Goal: Task Accomplishment & Management: Manage account settings

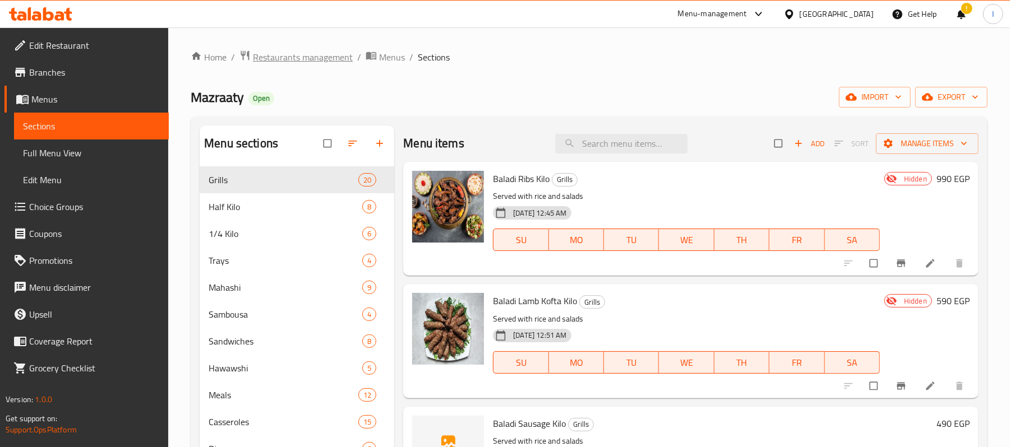
click at [302, 57] on span "Restaurants management" at bounding box center [303, 56] width 100 height 13
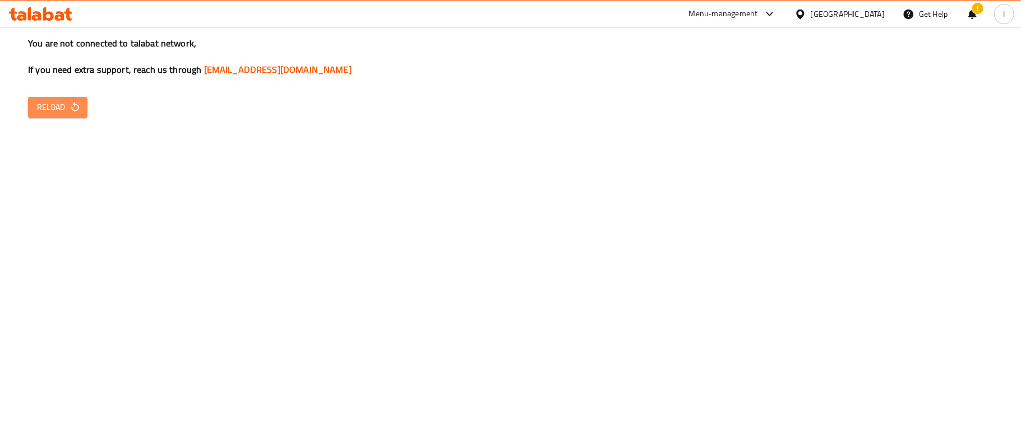
click at [63, 103] on span "Reload" at bounding box center [57, 107] width 41 height 14
click at [76, 109] on icon "button" at bounding box center [75, 106] width 11 height 11
click at [58, 102] on span "Reload" at bounding box center [57, 107] width 41 height 14
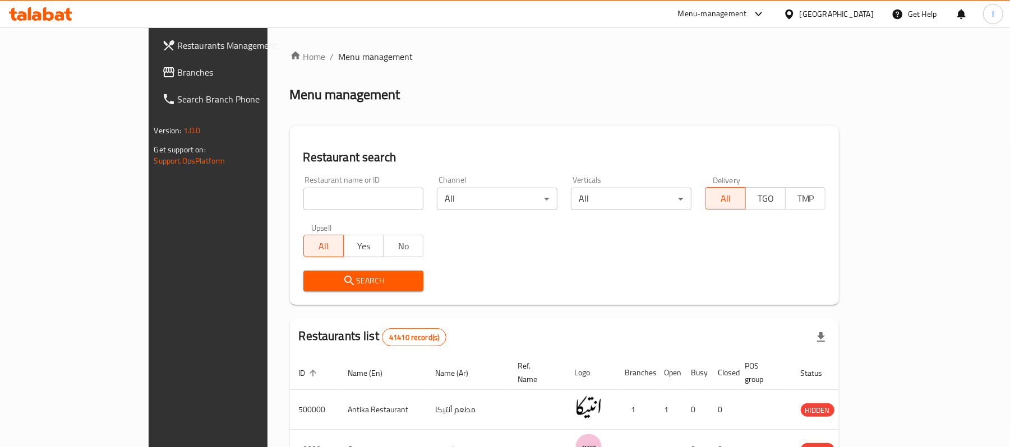
click at [303, 209] on input "search" at bounding box center [363, 199] width 121 height 22
paste input "667436"
type input "667436"
click button "Search" at bounding box center [363, 281] width 121 height 21
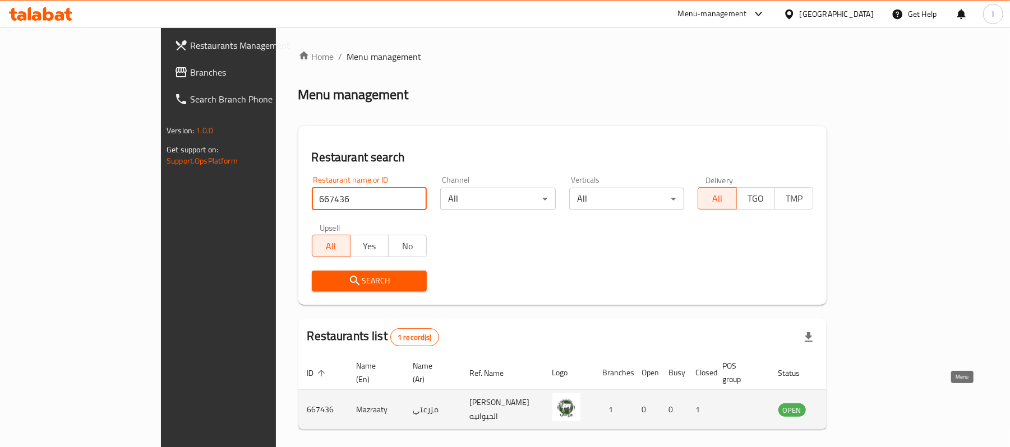
click at [848, 408] on icon "enhanced table" at bounding box center [846, 410] width 4 height 4
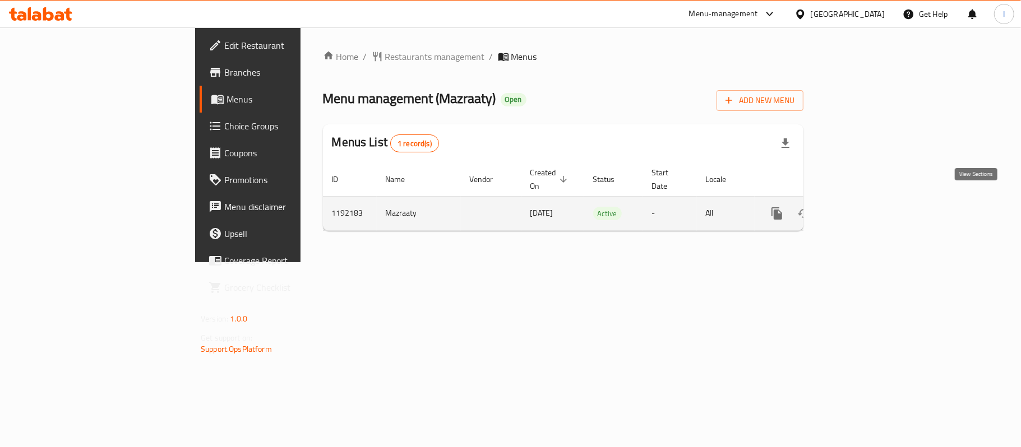
click at [865, 207] on icon "enhanced table" at bounding box center [857, 213] width 13 height 13
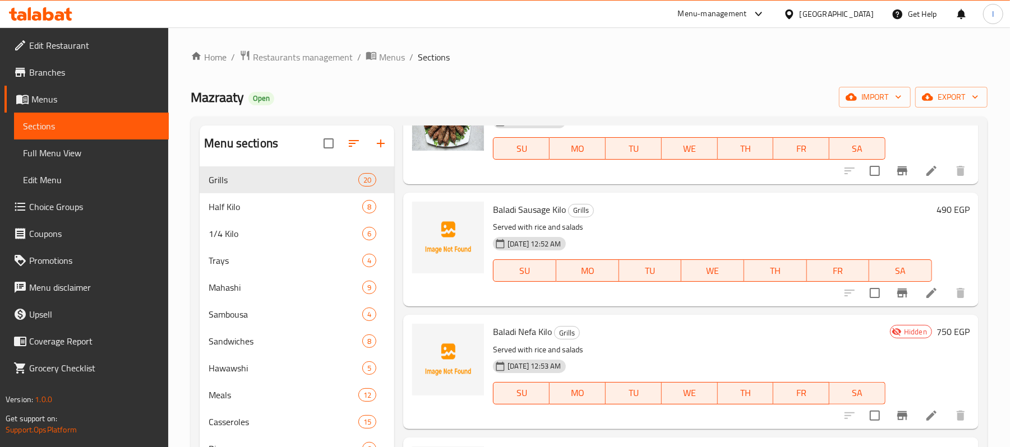
scroll to position [224, 0]
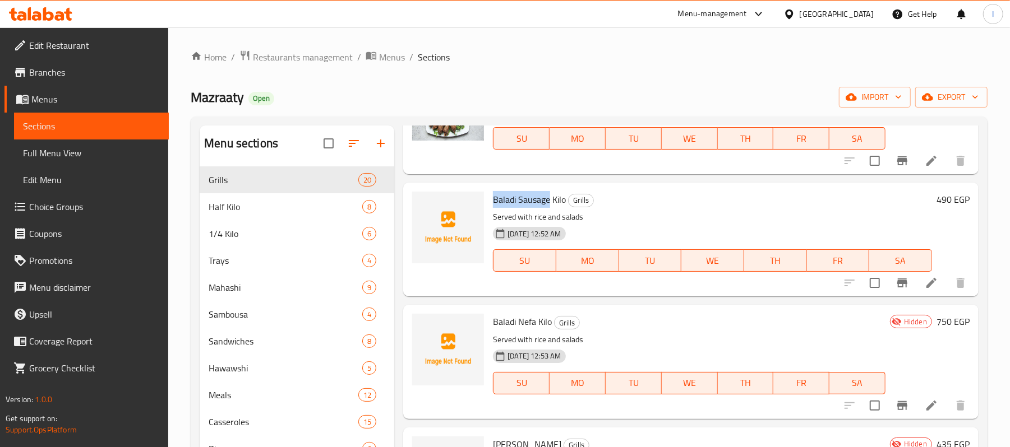
drag, startPoint x: 492, startPoint y: 200, endPoint x: 551, endPoint y: 200, distance: 58.3
click at [551, 200] on span "Baladi Sausage Kilo" at bounding box center [529, 199] width 73 height 17
copy span "Baladi Sausage"
drag, startPoint x: 492, startPoint y: 320, endPoint x: 537, endPoint y: 320, distance: 45.4
click at [537, 320] on div "Baladi Nefa Kilo Grills Served with rice and salads 09-10-2024 12:53 AM SU MO T…" at bounding box center [688, 362] width 401 height 105
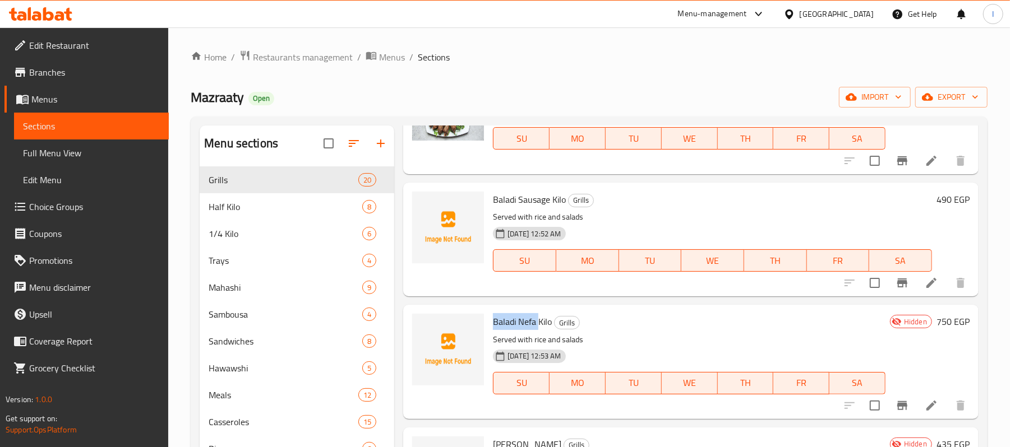
copy span "Baladi Nefa"
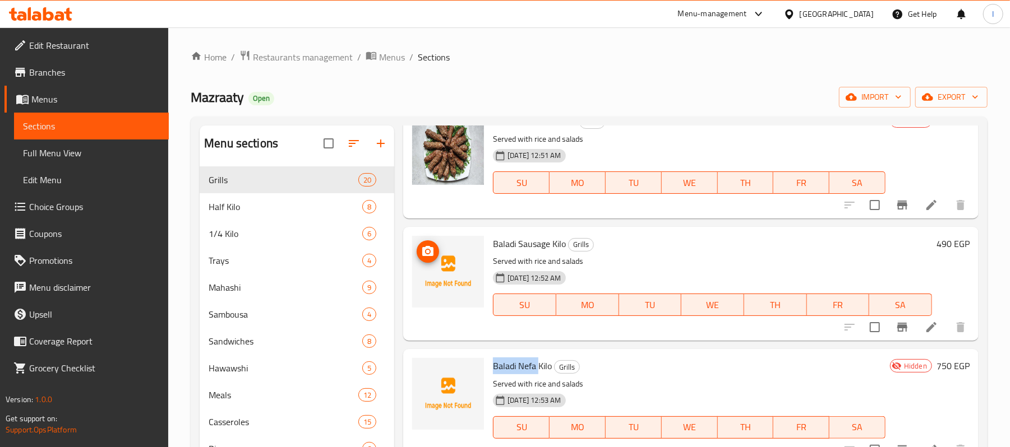
scroll to position [149, 0]
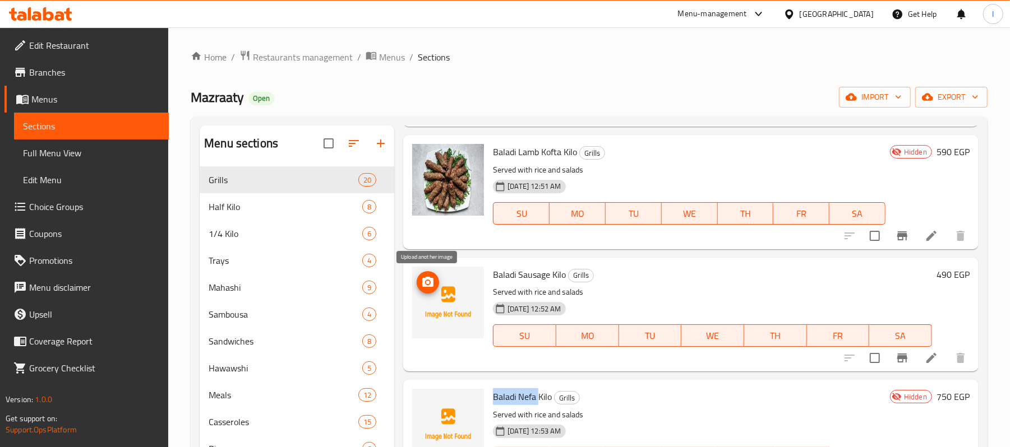
click at [428, 281] on circle "upload picture" at bounding box center [427, 282] width 3 height 3
click at [427, 400] on icon "upload picture" at bounding box center [427, 404] width 11 height 10
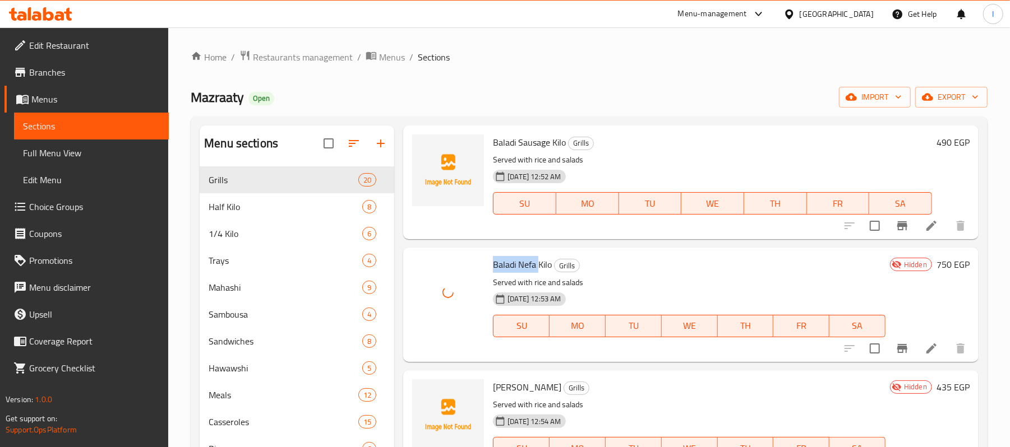
scroll to position [299, 0]
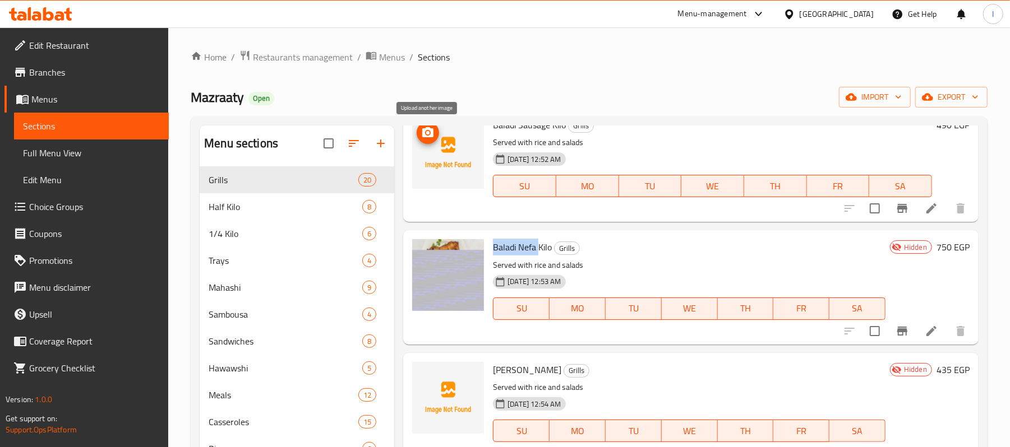
click at [433, 138] on icon "upload picture" at bounding box center [427, 132] width 13 height 13
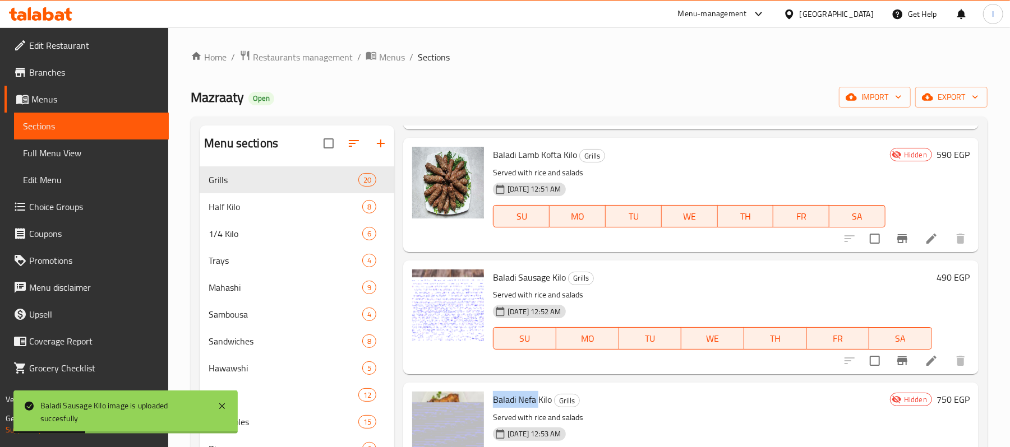
scroll to position [149, 0]
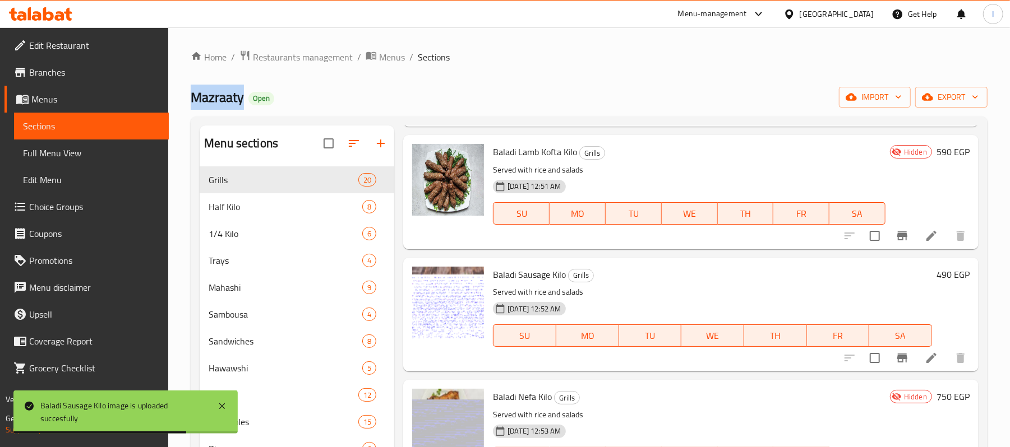
drag, startPoint x: 245, startPoint y: 99, endPoint x: 190, endPoint y: 100, distance: 55.5
click at [190, 100] on div "Home / Restaurants management / Menus / Sections Mazraaty Open import export Me…" at bounding box center [589, 315] width 842 height 577
copy span "Mazraaty"
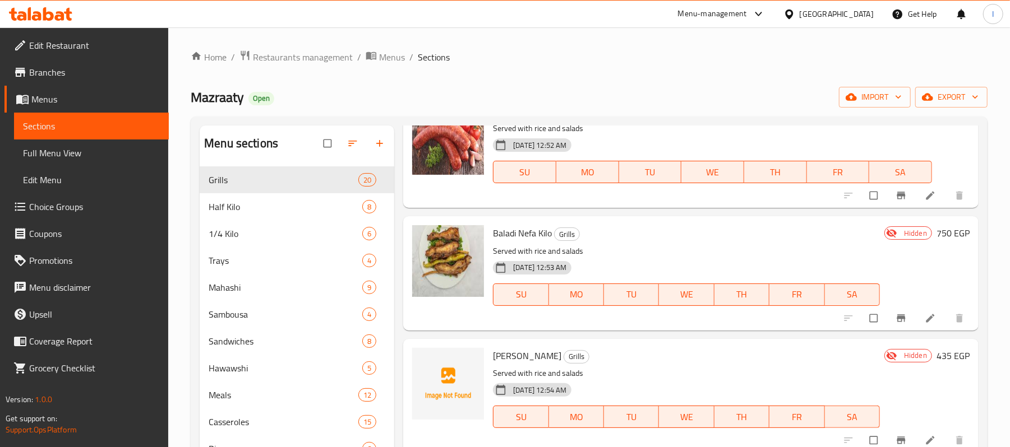
scroll to position [224, 0]
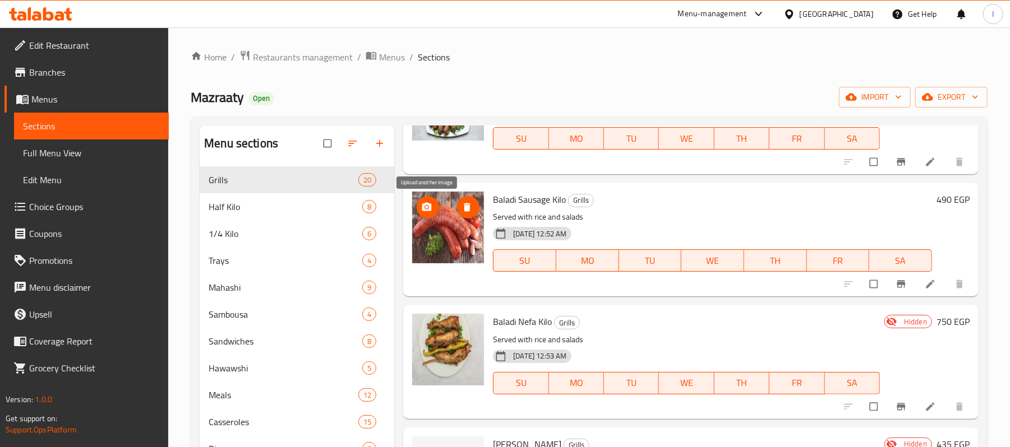
click at [428, 209] on icon "upload picture" at bounding box center [426, 207] width 11 height 11
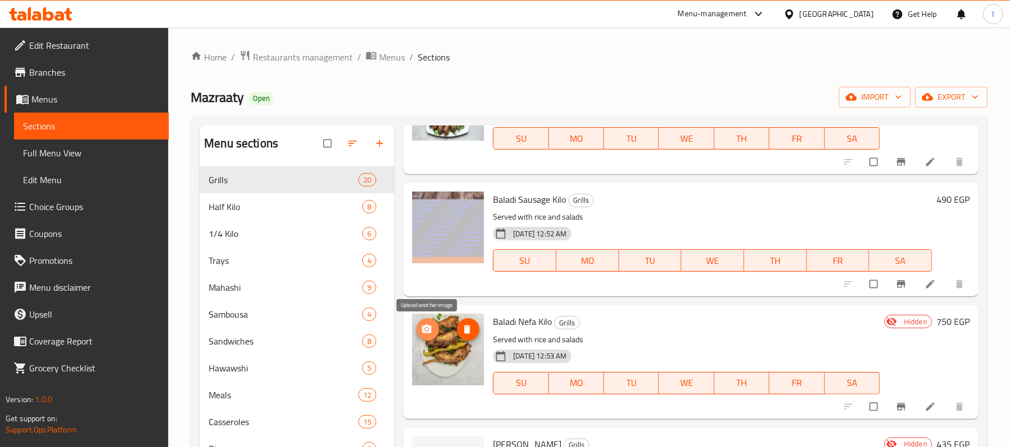
click at [428, 332] on icon "upload picture" at bounding box center [426, 329] width 11 height 11
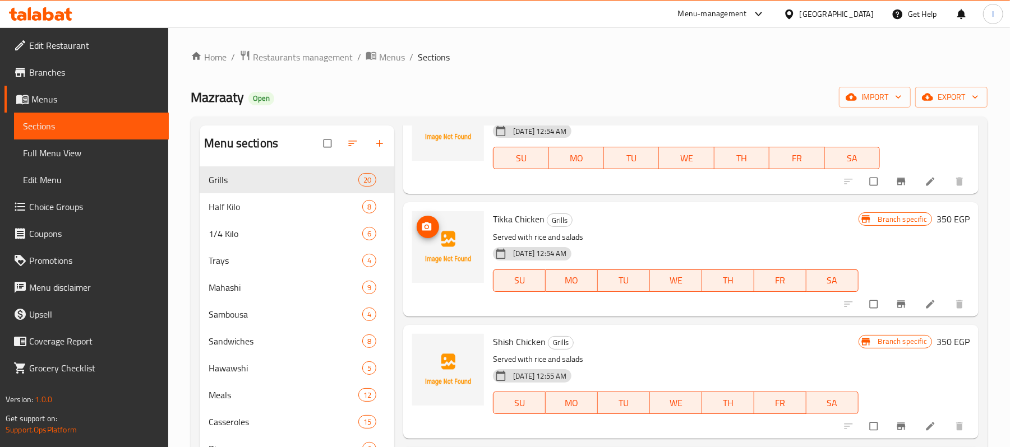
scroll to position [598, 0]
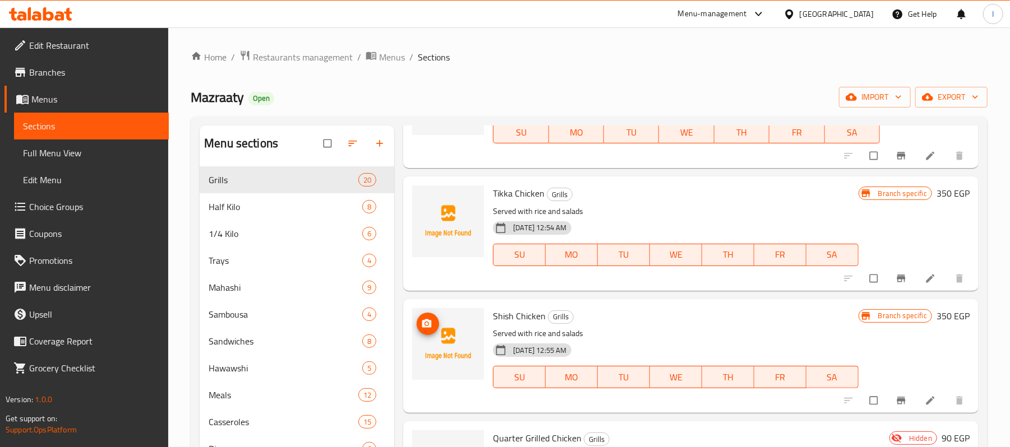
click at [438, 323] on span "upload picture" at bounding box center [428, 323] width 22 height 11
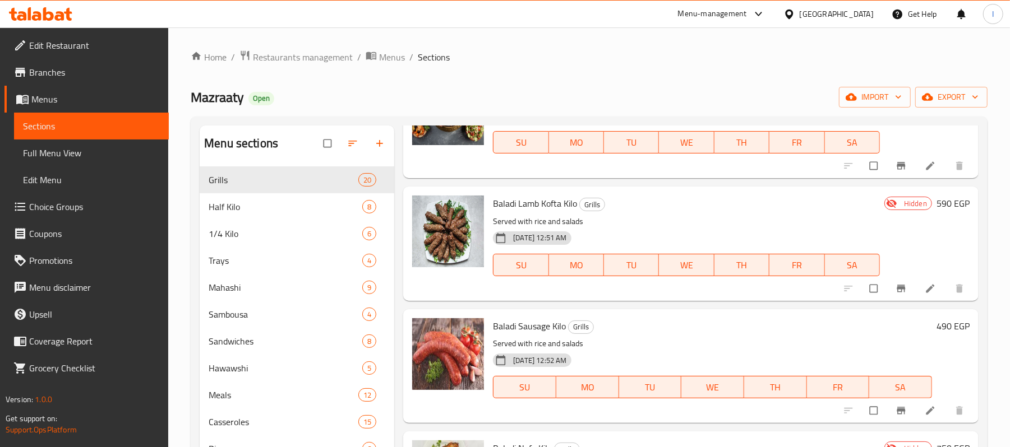
scroll to position [224, 0]
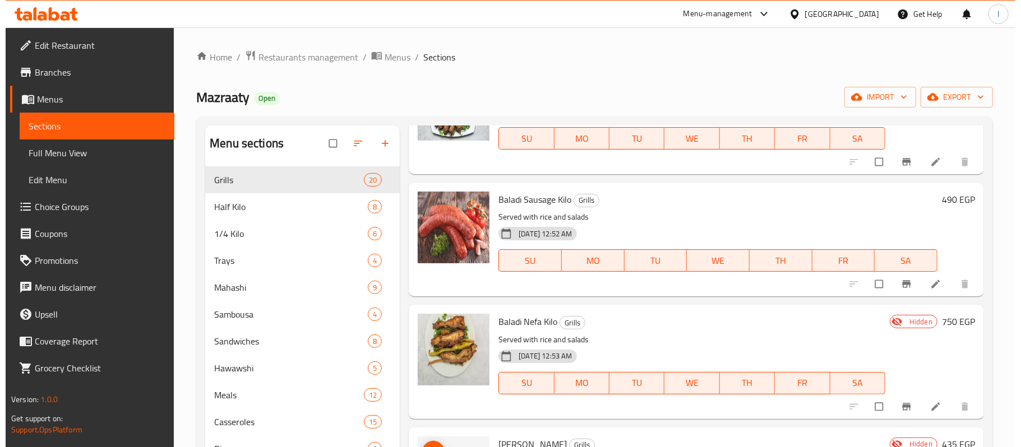
scroll to position [149, 0]
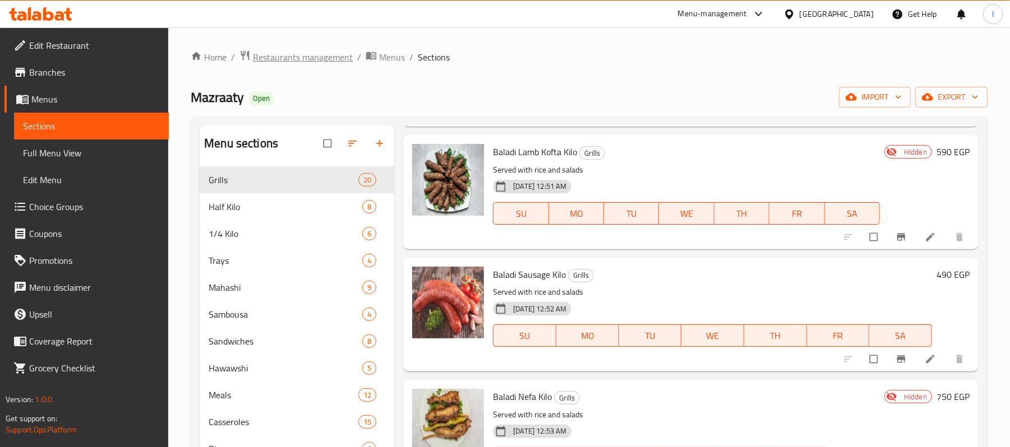
click at [290, 50] on span "Restaurants management" at bounding box center [303, 56] width 100 height 13
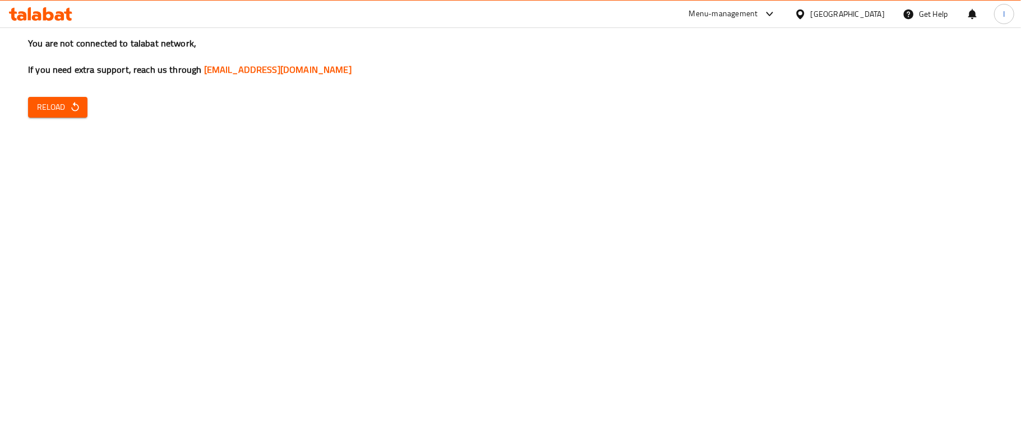
click at [68, 117] on button "Reload" at bounding box center [57, 107] width 59 height 21
click at [975, 16] on div "!" at bounding box center [972, 14] width 12 height 27
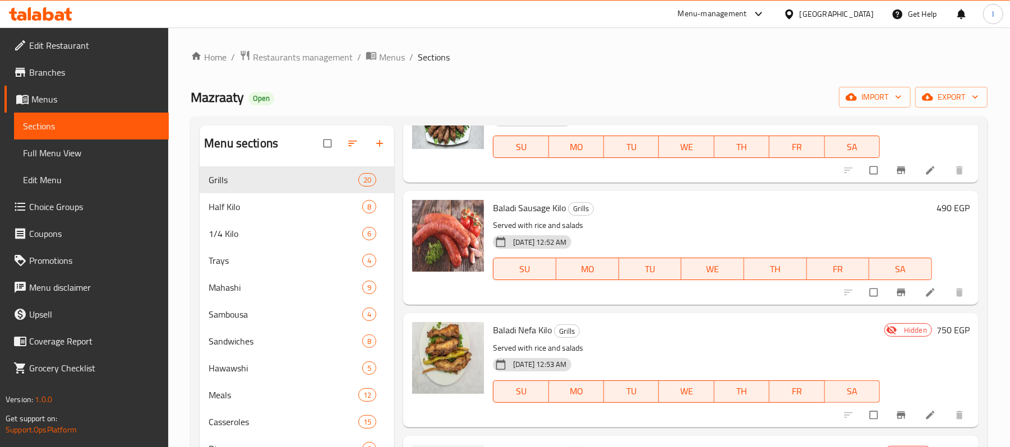
scroll to position [224, 0]
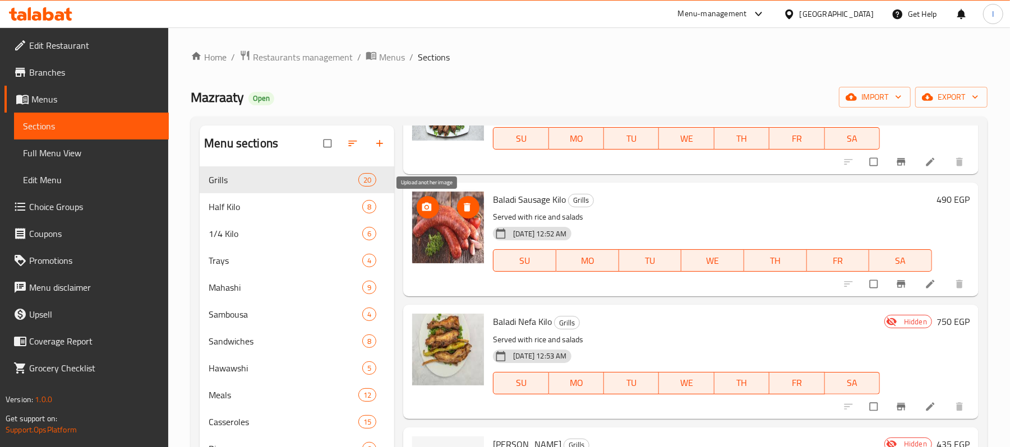
click at [428, 205] on icon "upload picture" at bounding box center [427, 206] width 10 height 8
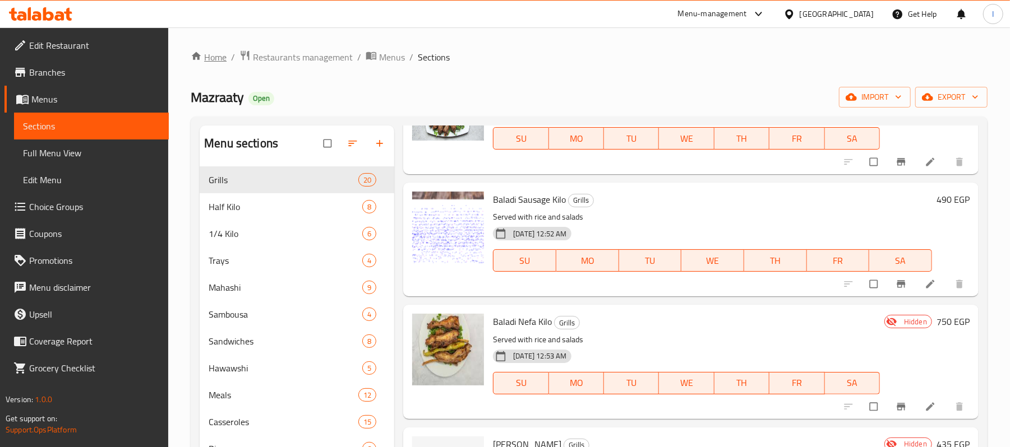
click at [221, 57] on link "Home" at bounding box center [209, 56] width 36 height 13
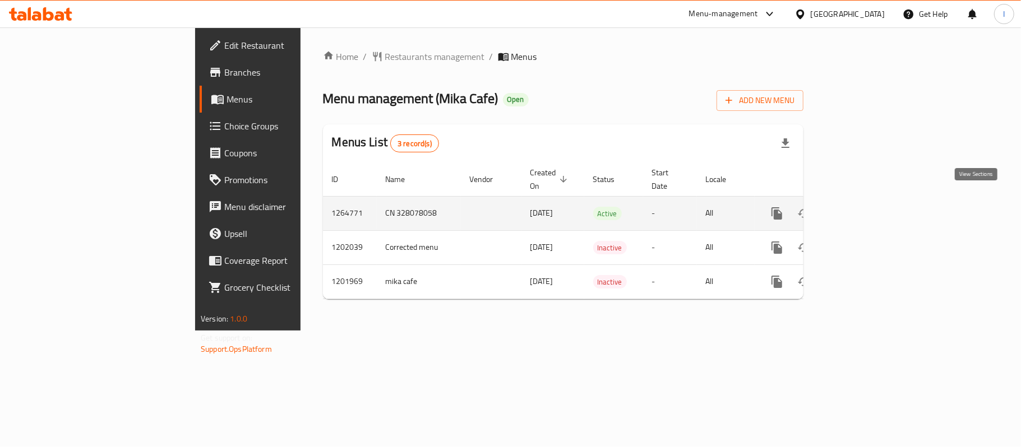
click at [863, 209] on icon "enhanced table" at bounding box center [858, 214] width 10 height 10
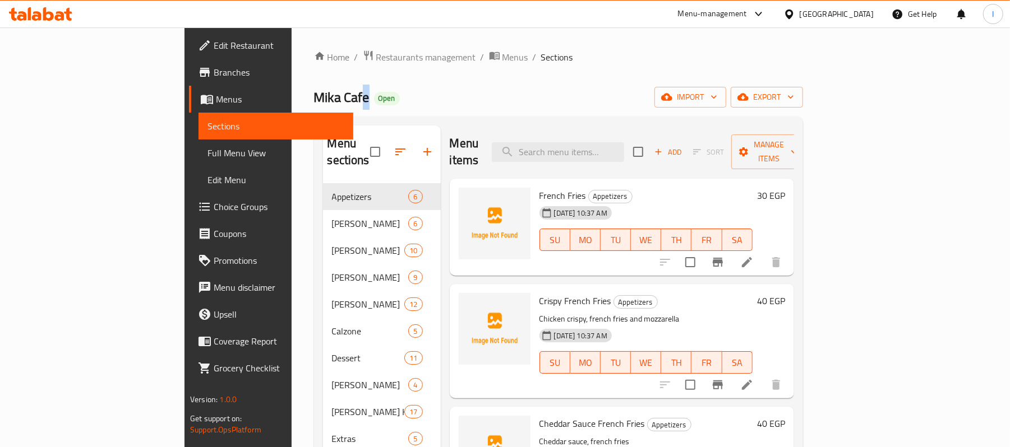
drag, startPoint x: 245, startPoint y: 98, endPoint x: 239, endPoint y: 97, distance: 6.2
click at [314, 97] on span "Mika Cafe" at bounding box center [342, 97] width 56 height 25
drag, startPoint x: 493, startPoint y: 178, endPoint x: 539, endPoint y: 179, distance: 45.4
click at [539, 188] on h6 "French Fries Appetizers" at bounding box center [645, 196] width 213 height 16
copy span "French Fries"
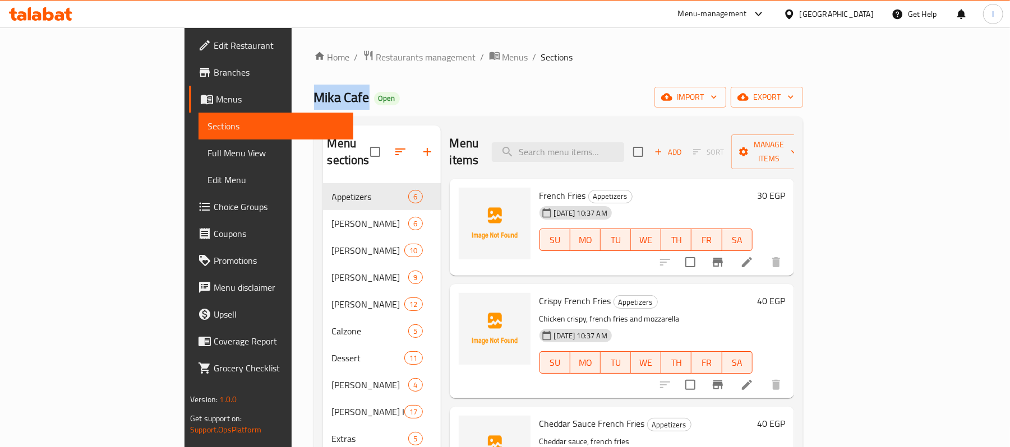
drag, startPoint x: 244, startPoint y: 96, endPoint x: 191, endPoint y: 93, distance: 53.4
click at [314, 93] on span "Mika Cafe" at bounding box center [342, 97] width 56 height 25
copy span "Mika Cafe"
click at [469, 198] on icon "upload picture" at bounding box center [474, 203] width 11 height 10
click at [468, 302] on icon "upload picture" at bounding box center [474, 308] width 13 height 13
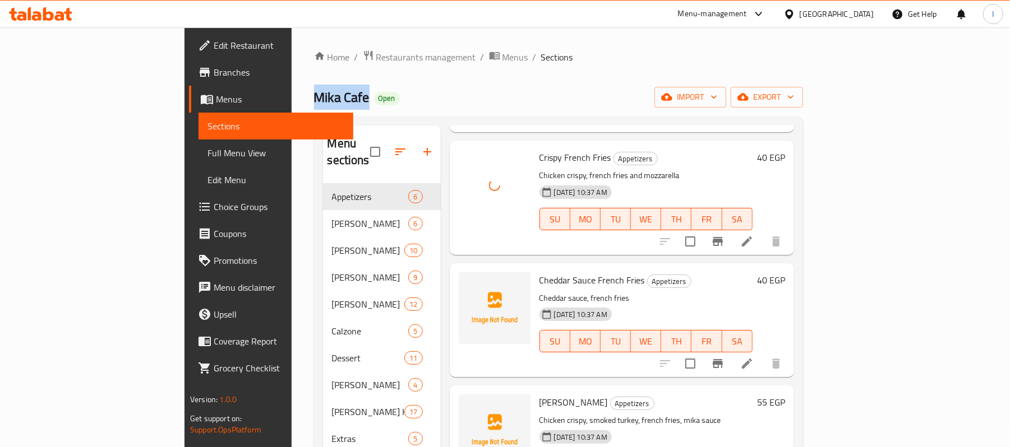
scroll to position [149, 0]
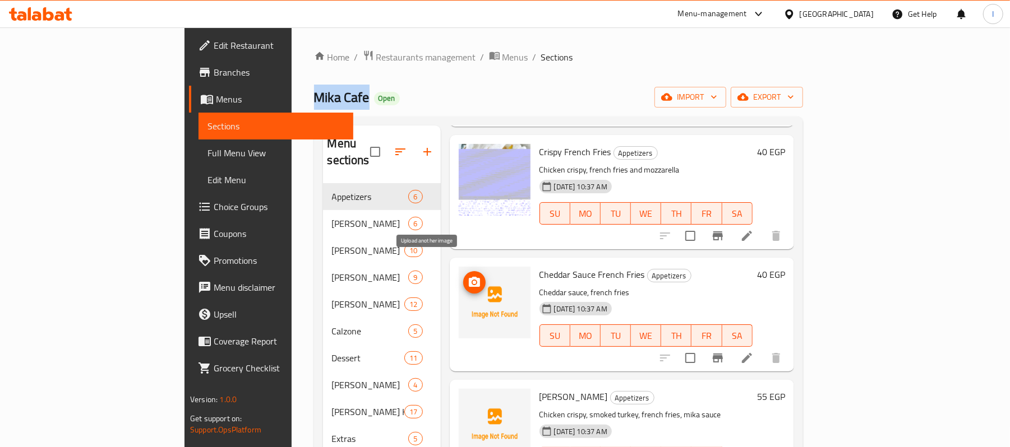
click at [463, 276] on span "upload picture" at bounding box center [474, 282] width 22 height 13
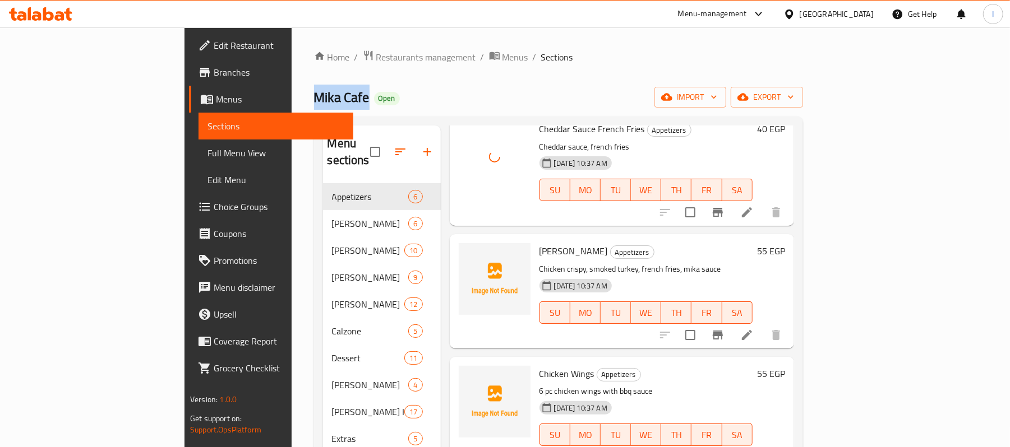
scroll to position [298, 0]
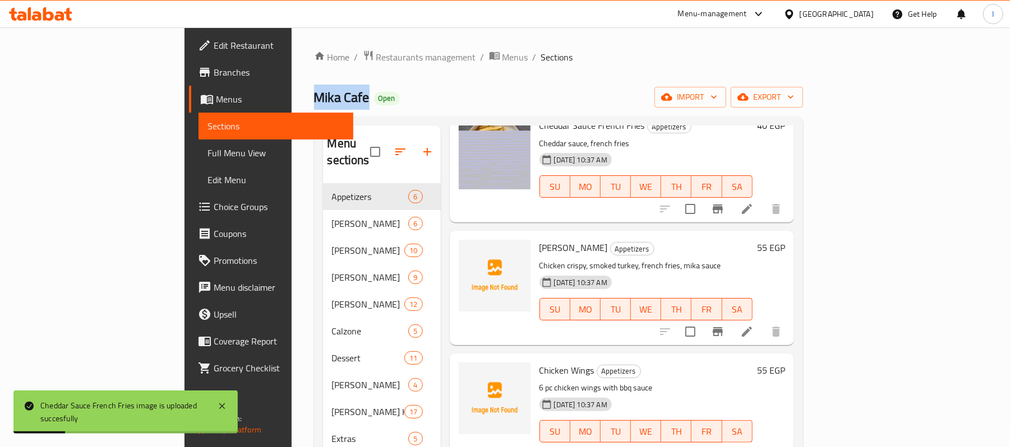
drag, startPoint x: 493, startPoint y: 233, endPoint x: 556, endPoint y: 231, distance: 62.8
click at [556, 239] on span "[PERSON_NAME]" at bounding box center [573, 247] width 68 height 17
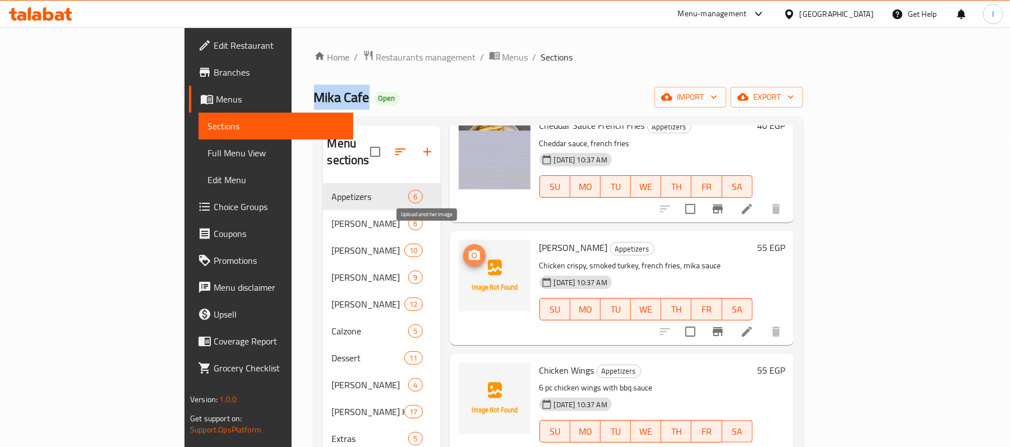
click at [463, 249] on span "upload picture" at bounding box center [474, 255] width 22 height 13
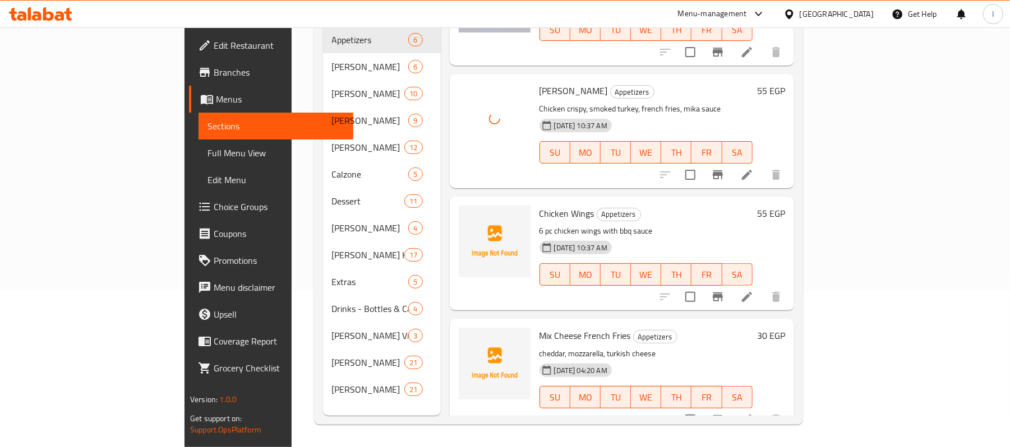
scroll to position [158, 0]
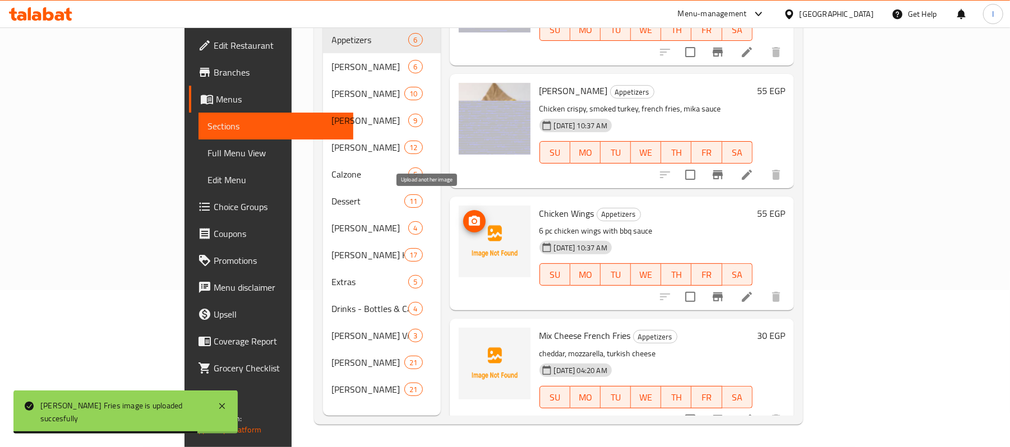
click at [472, 220] on circle "upload picture" at bounding box center [473, 221] width 3 height 3
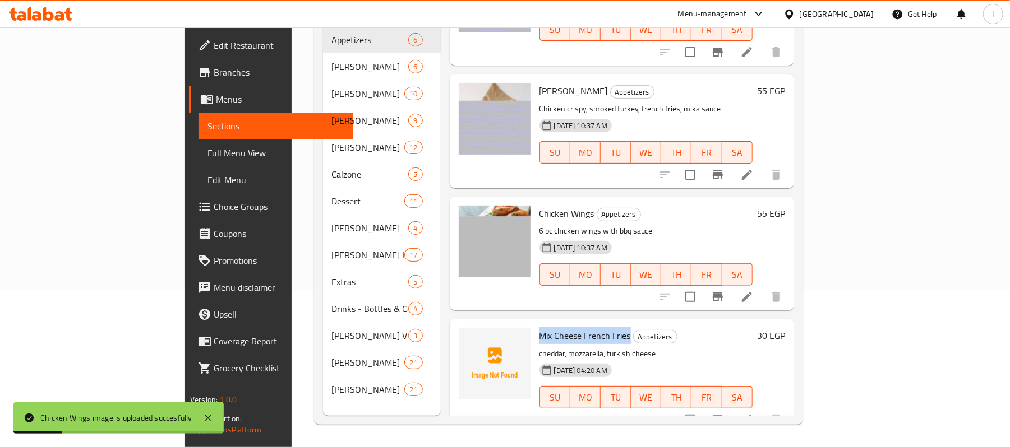
drag, startPoint x: 495, startPoint y: 317, endPoint x: 582, endPoint y: 319, distance: 87.5
click at [582, 327] on span "Mix Cheese French Fries" at bounding box center [584, 335] width 91 height 17
copy span "Mix Cheese French Fries"
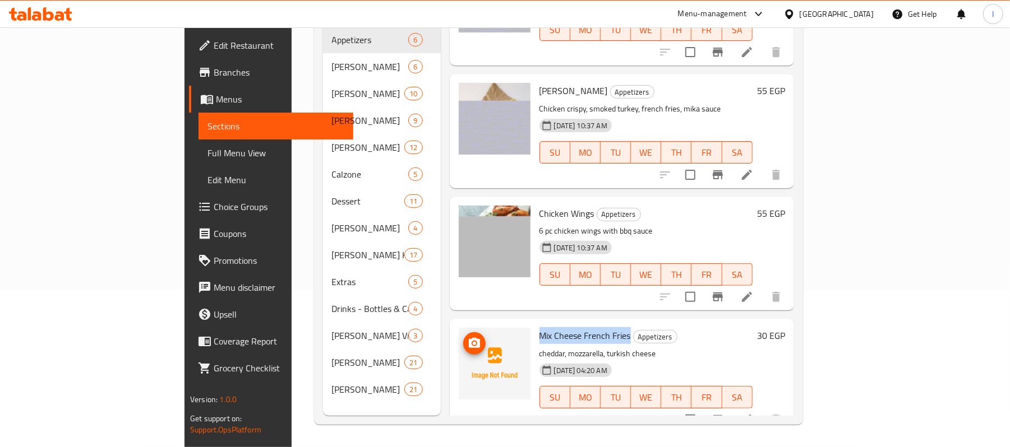
click at [469, 338] on icon "upload picture" at bounding box center [474, 343] width 11 height 10
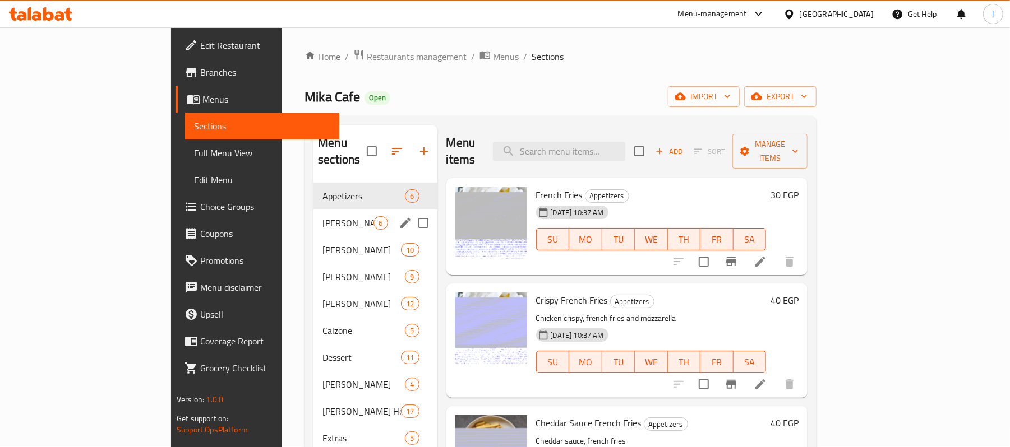
scroll to position [0, 0]
click at [322, 217] on span "[PERSON_NAME]" at bounding box center [347, 223] width 51 height 13
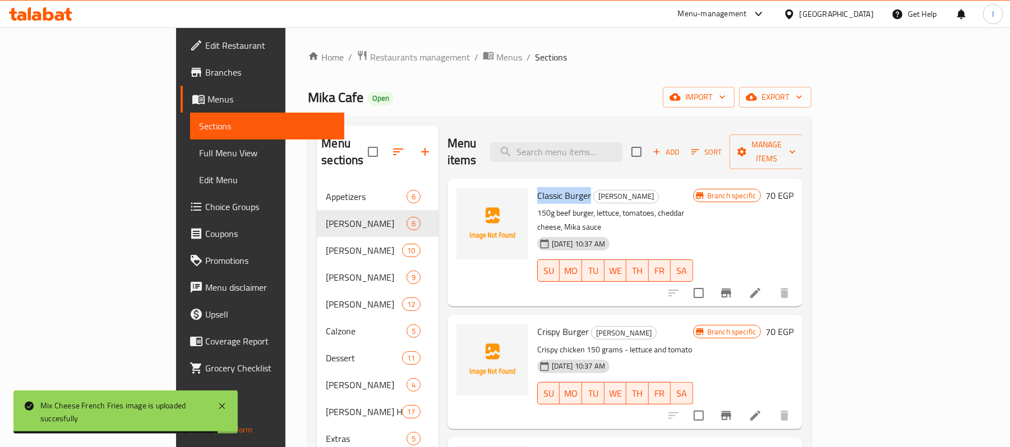
drag, startPoint x: 491, startPoint y: 178, endPoint x: 547, endPoint y: 182, distance: 56.2
click at [547, 183] on div "Classic Burger Mika Burgers 150g beef burger, lettuce, tomatoes, cheddar cheese…" at bounding box center [615, 242] width 165 height 119
copy span "Classic Burger"
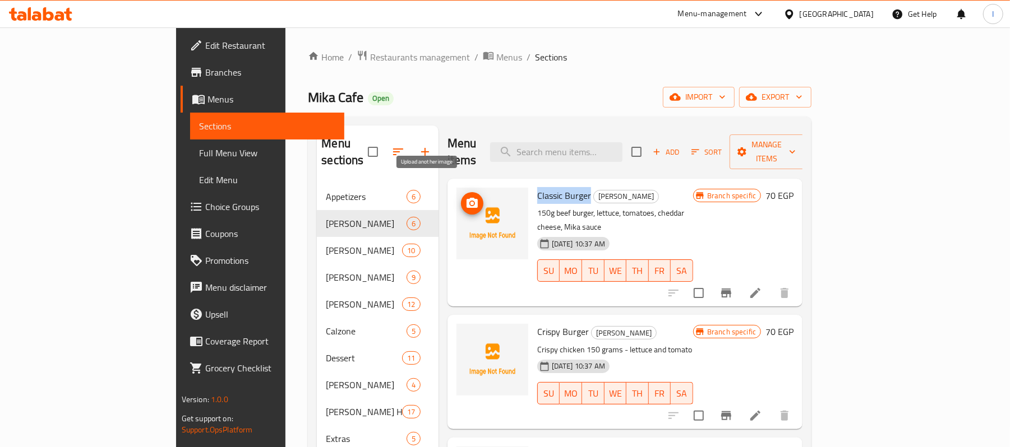
click at [461, 195] on button "upload picture" at bounding box center [472, 203] width 22 height 22
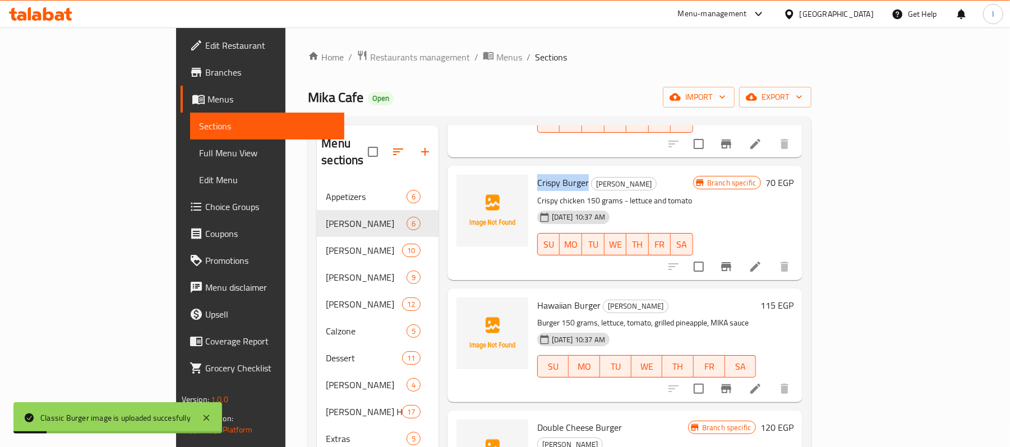
drag, startPoint x: 544, startPoint y: 154, endPoint x: 488, endPoint y: 151, distance: 56.1
click at [533, 170] on div "Crispy Burger Mika Burgers Crispy chicken 150 grams - lettuce and tomato [DATE]…" at bounding box center [615, 222] width 165 height 105
copy span "Crispy Burger"
click at [467, 185] on icon "upload picture" at bounding box center [472, 190] width 11 height 10
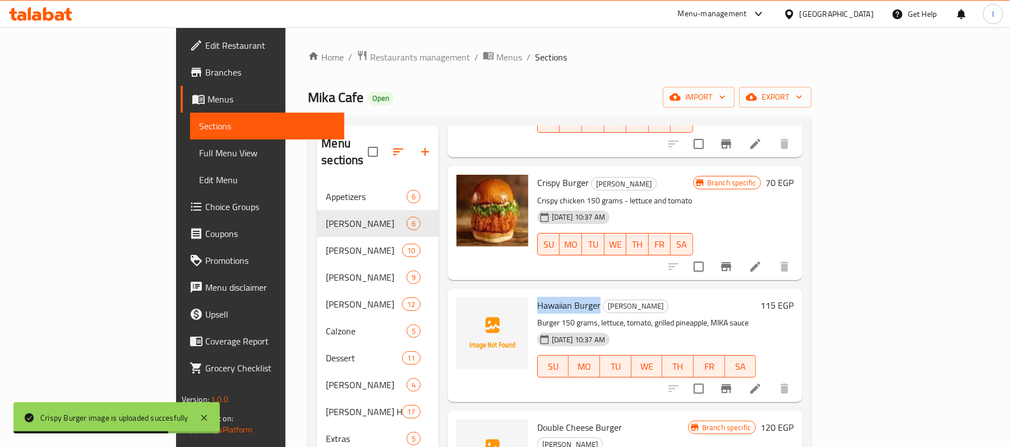
drag, startPoint x: 493, startPoint y: 275, endPoint x: 556, endPoint y: 274, distance: 62.8
click at [556, 298] on h6 "Hawaiian [PERSON_NAME]" at bounding box center [646, 306] width 219 height 16
copy span "Hawaiian Burger"
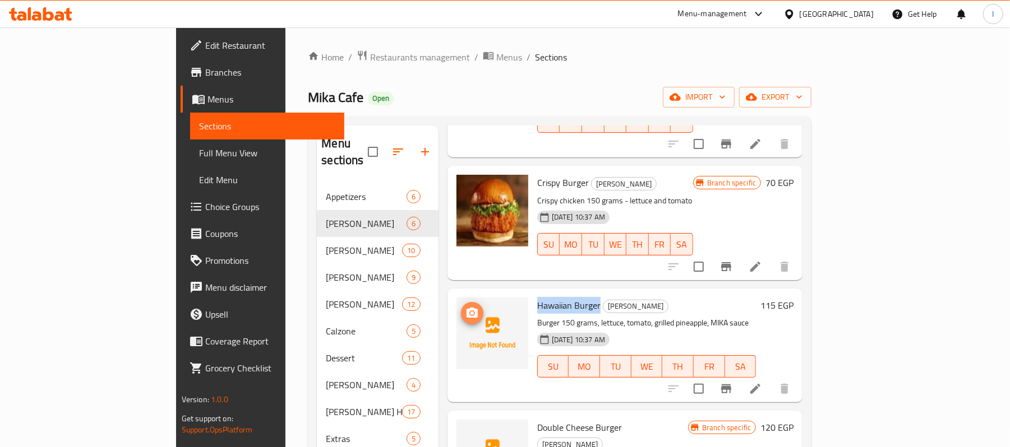
click at [465, 307] on icon "upload picture" at bounding box center [471, 313] width 13 height 13
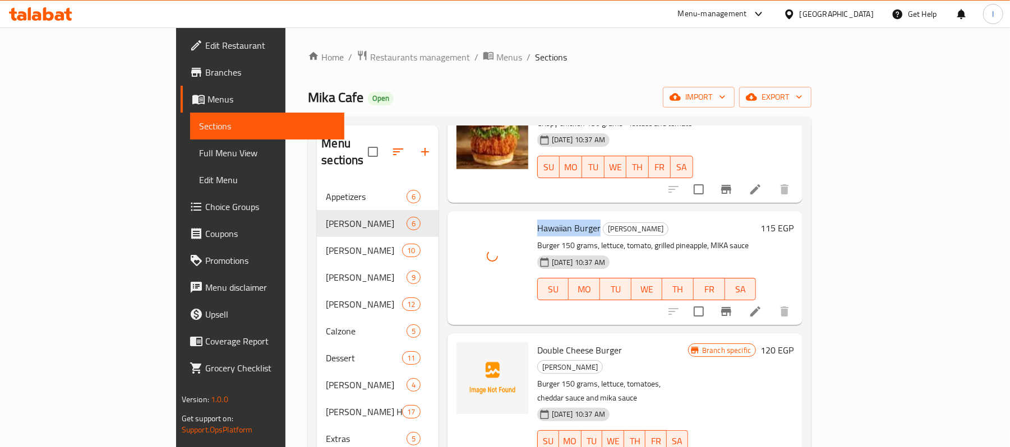
scroll to position [299, 0]
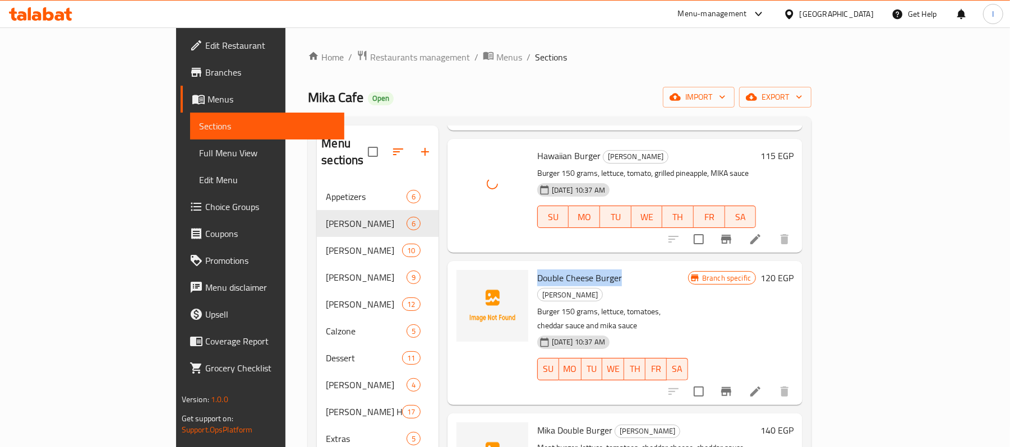
drag, startPoint x: 492, startPoint y: 244, endPoint x: 576, endPoint y: 244, distance: 84.1
click at [576, 270] on h6 "Double Cheese Burger Mika Burgers" at bounding box center [612, 285] width 151 height 31
copy span "Double Cheese Burger"
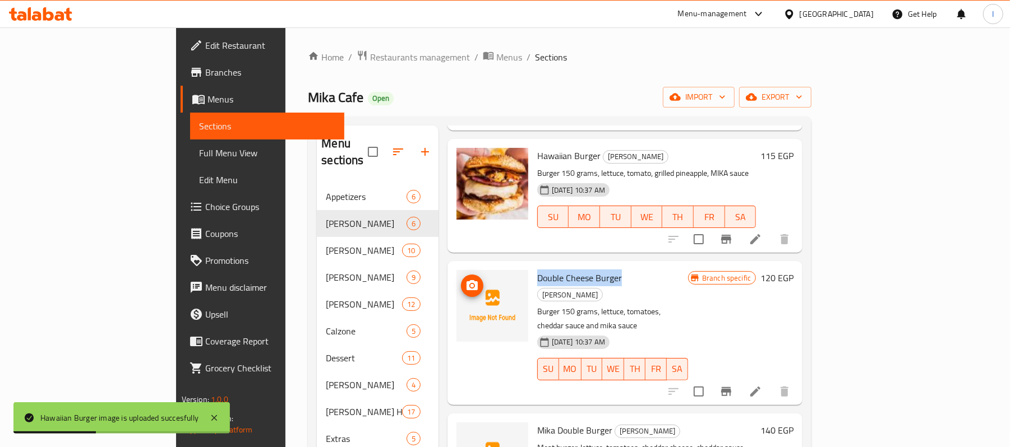
click at [467, 280] on icon "upload picture" at bounding box center [472, 285] width 11 height 10
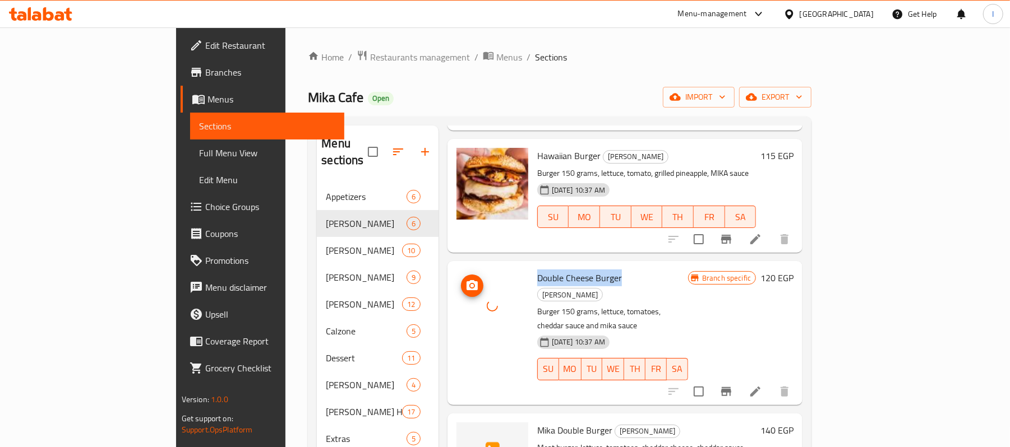
scroll to position [315, 0]
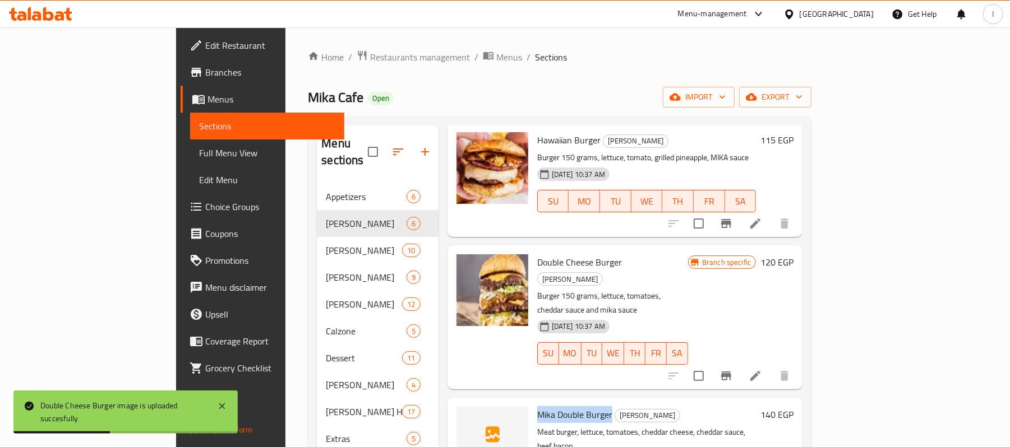
drag, startPoint x: 494, startPoint y: 355, endPoint x: 567, endPoint y: 357, distance: 73.5
click at [567, 407] on h6 "[PERSON_NAME] Double Burger Mika Burgers" at bounding box center [646, 415] width 219 height 16
copy span "Mika Double Burger"
click at [465, 416] on icon "upload picture" at bounding box center [471, 422] width 13 height 13
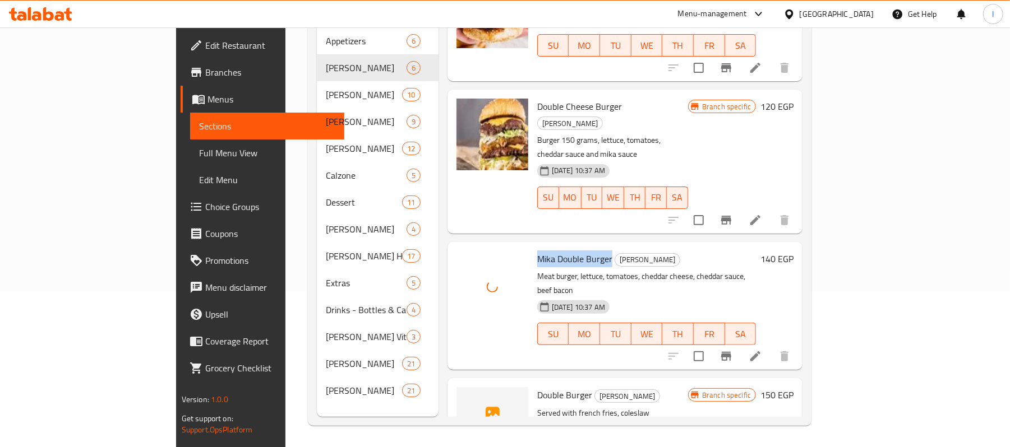
scroll to position [158, 0]
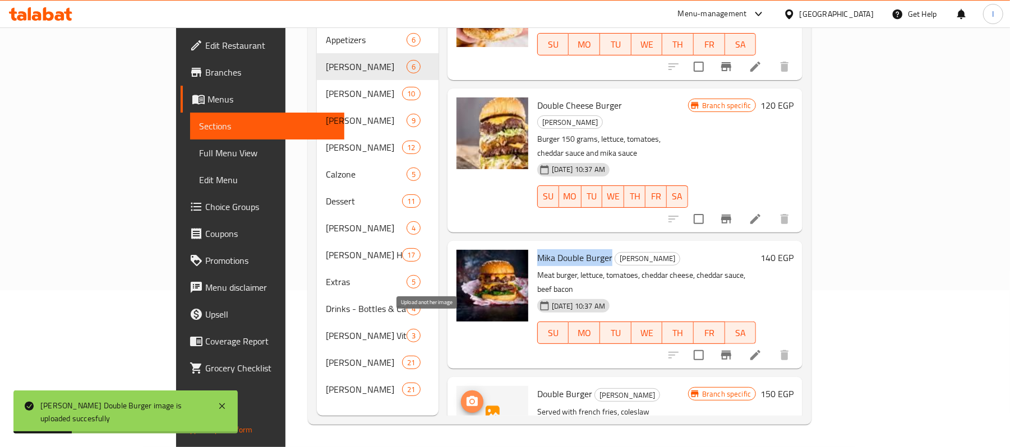
click at [470, 400] on circle "upload picture" at bounding box center [471, 401] width 3 height 3
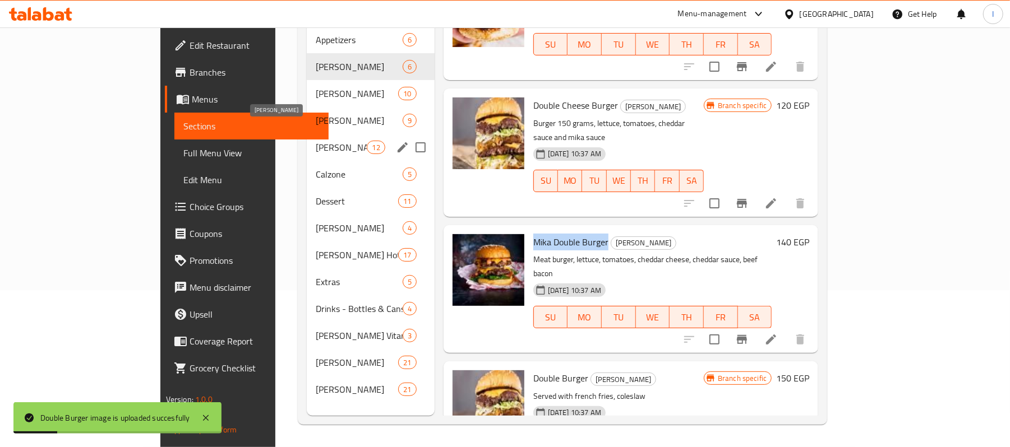
scroll to position [8, 0]
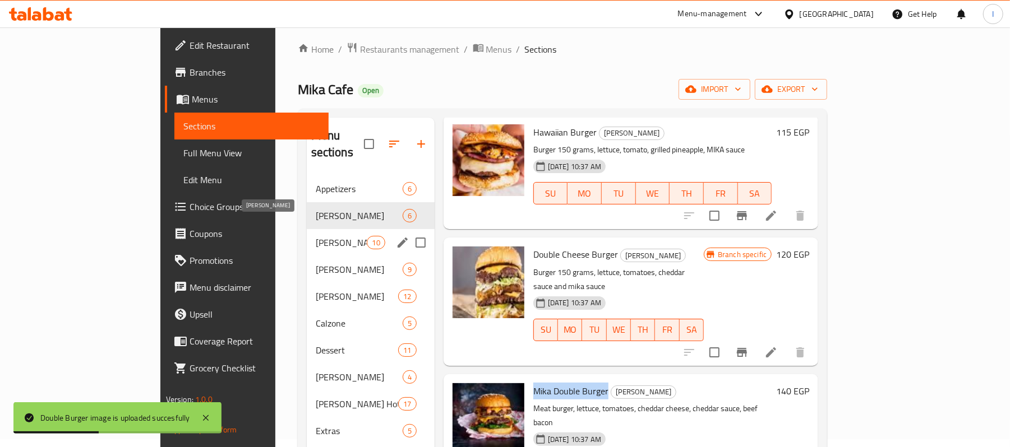
click at [316, 236] on span "[PERSON_NAME]" at bounding box center [342, 242] width 52 height 13
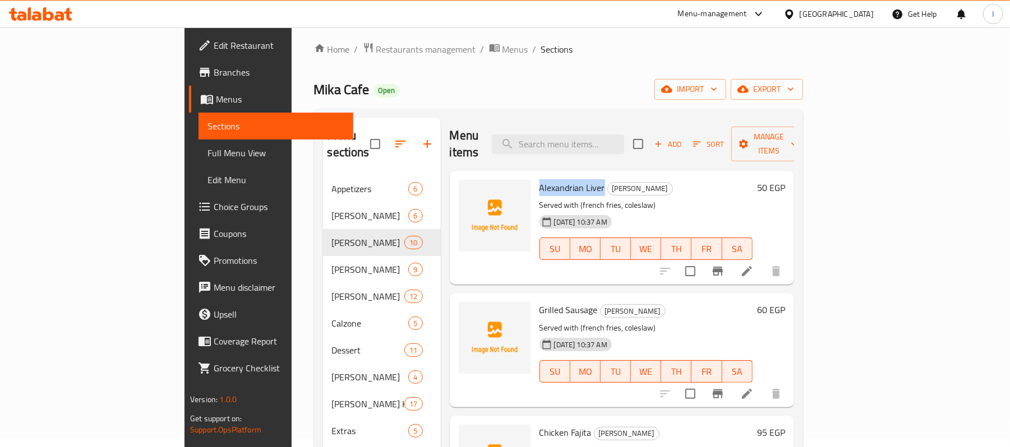
drag, startPoint x: 495, startPoint y: 167, endPoint x: 558, endPoint y: 167, distance: 63.9
click at [558, 180] on h6 "Alexandrian Liver [PERSON_NAME]" at bounding box center [645, 188] width 213 height 16
copy span "Alexandrian Liver"
click at [468, 189] on icon "upload picture" at bounding box center [474, 195] width 13 height 13
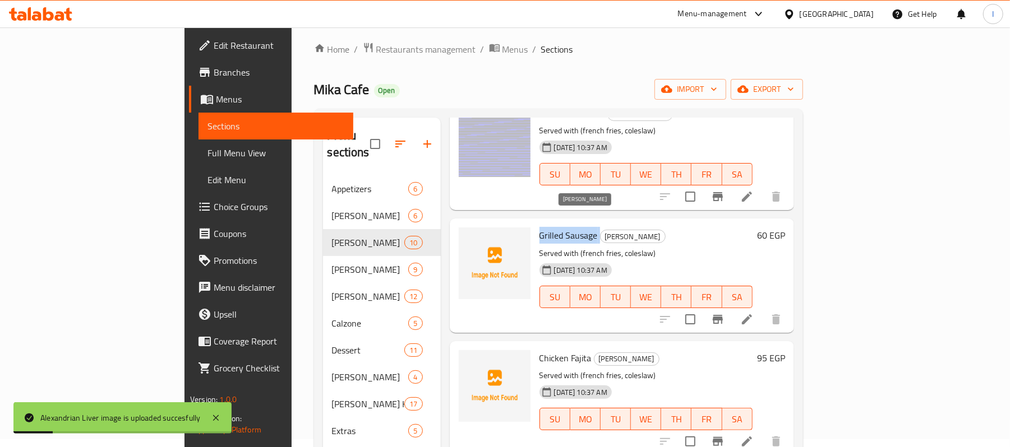
drag, startPoint x: 495, startPoint y: 215, endPoint x: 553, endPoint y: 220, distance: 58.5
click at [553, 228] on h6 "Grilled Sausage [PERSON_NAME]" at bounding box center [645, 236] width 213 height 16
copy h6 "Grilled Sausage"
click at [469, 238] on icon "upload picture" at bounding box center [474, 243] width 11 height 10
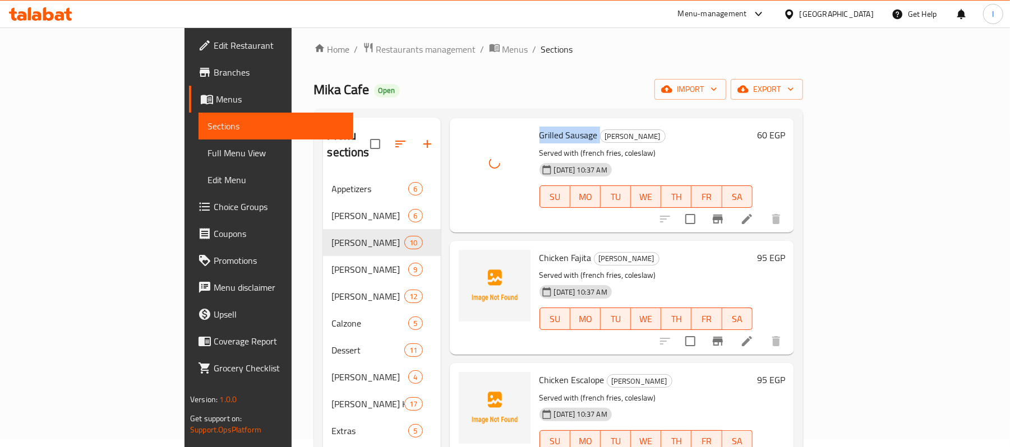
scroll to position [149, 0]
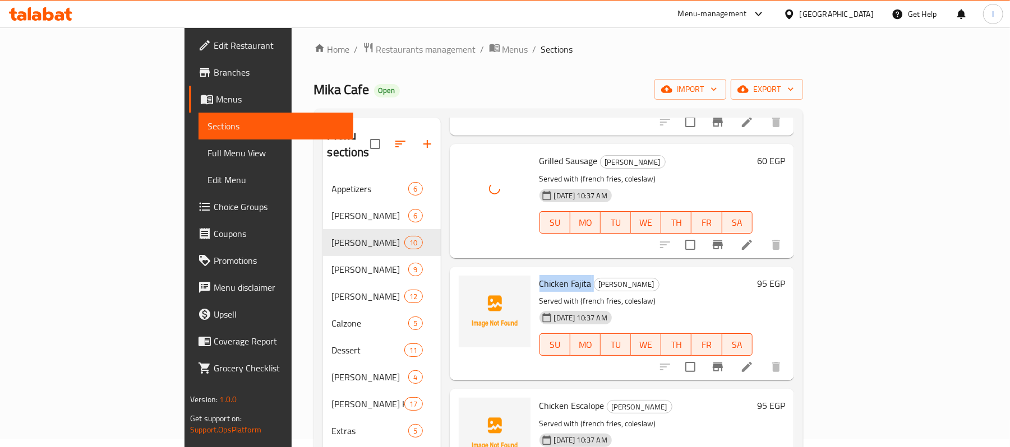
drag, startPoint x: 492, startPoint y: 268, endPoint x: 550, endPoint y: 259, distance: 58.4
click at [550, 271] on div "Chicken Fajita [PERSON_NAME] Served with (french fries, coleslaw) [DATE] 10:37 …" at bounding box center [646, 323] width 222 height 105
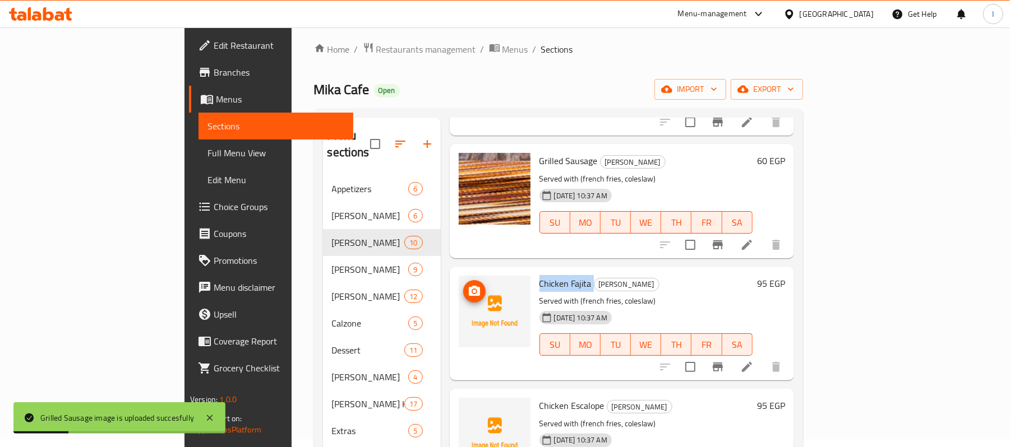
click at [468, 285] on icon "upload picture" at bounding box center [474, 291] width 13 height 13
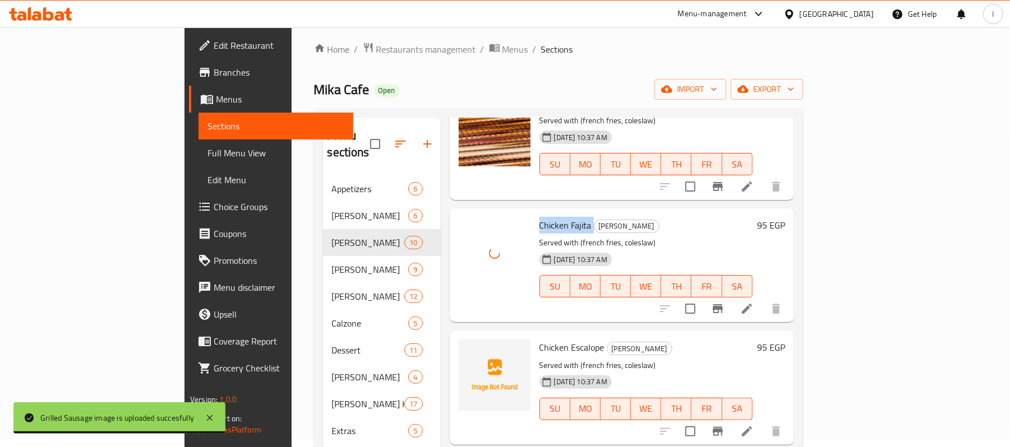
scroll to position [299, 0]
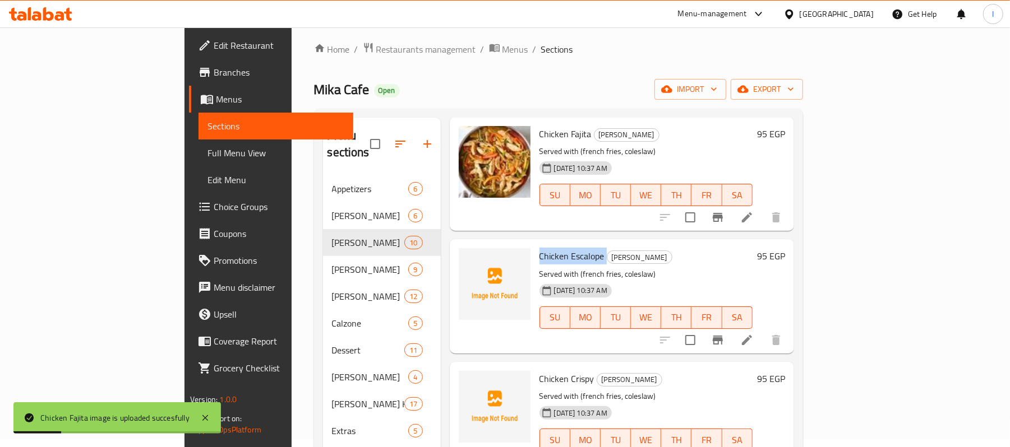
drag, startPoint x: 493, startPoint y: 238, endPoint x: 559, endPoint y: 238, distance: 65.6
click at [559, 248] on h6 "Chicken Escalope Mika Sandwiches" at bounding box center [645, 256] width 213 height 16
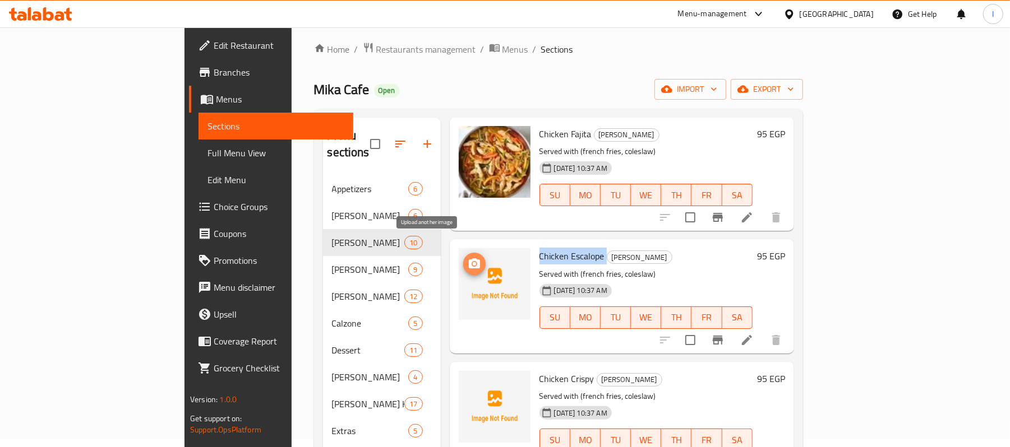
click at [463, 256] on button "upload picture" at bounding box center [474, 264] width 22 height 22
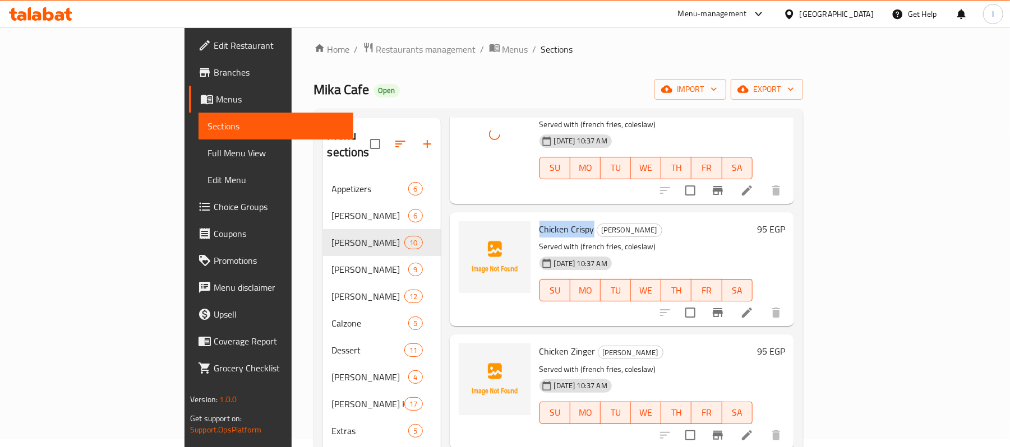
drag, startPoint x: 492, startPoint y: 212, endPoint x: 547, endPoint y: 212, distance: 55.0
click at [547, 221] on h6 "Chicken Crispy Mika Sandwiches" at bounding box center [645, 229] width 213 height 16
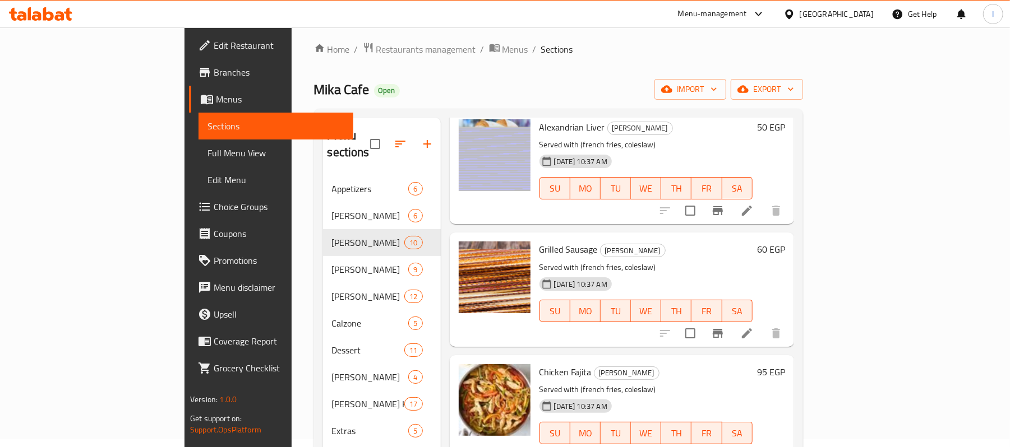
scroll to position [149, 0]
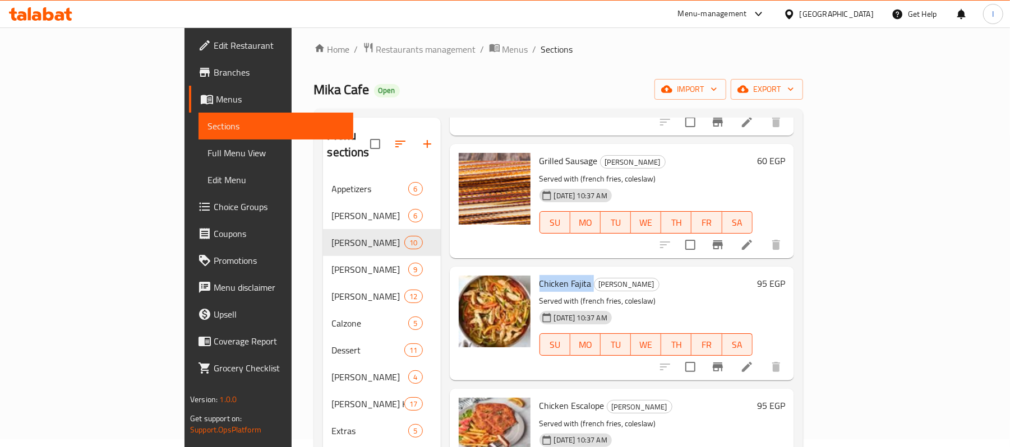
drag, startPoint x: 493, startPoint y: 267, endPoint x: 546, endPoint y: 268, distance: 52.2
click at [546, 276] on h6 "Chicken Fajita [PERSON_NAME]" at bounding box center [645, 284] width 213 height 16
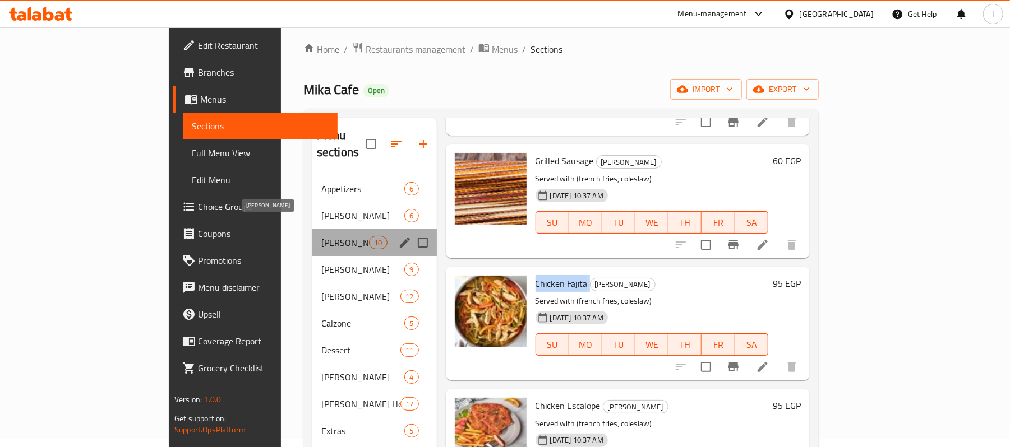
drag, startPoint x: 285, startPoint y: 223, endPoint x: 240, endPoint y: 221, distance: 45.4
click at [321, 236] on span "[PERSON_NAME]" at bounding box center [345, 242] width 48 height 13
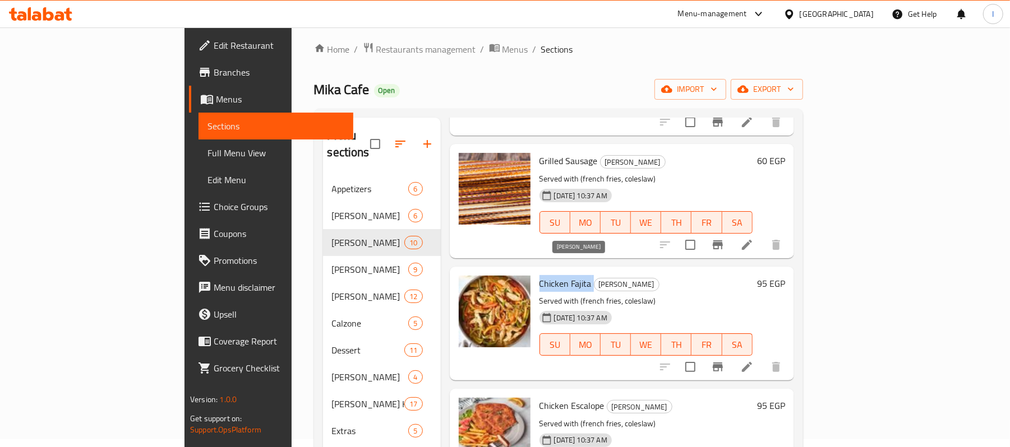
drag, startPoint x: 604, startPoint y: 268, endPoint x: 569, endPoint y: 268, distance: 35.3
click at [594, 278] on span "[PERSON_NAME]" at bounding box center [626, 284] width 64 height 13
click at [472, 290] on circle "upload picture" at bounding box center [473, 291] width 3 height 3
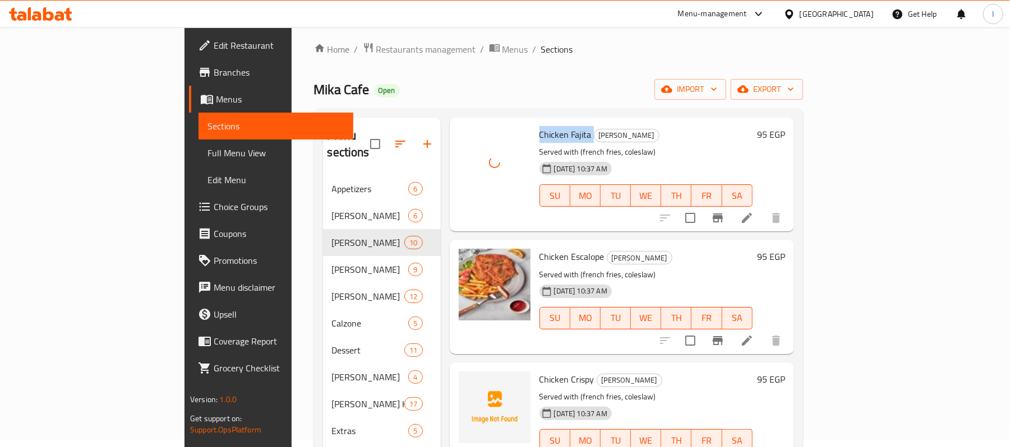
scroll to position [299, 0]
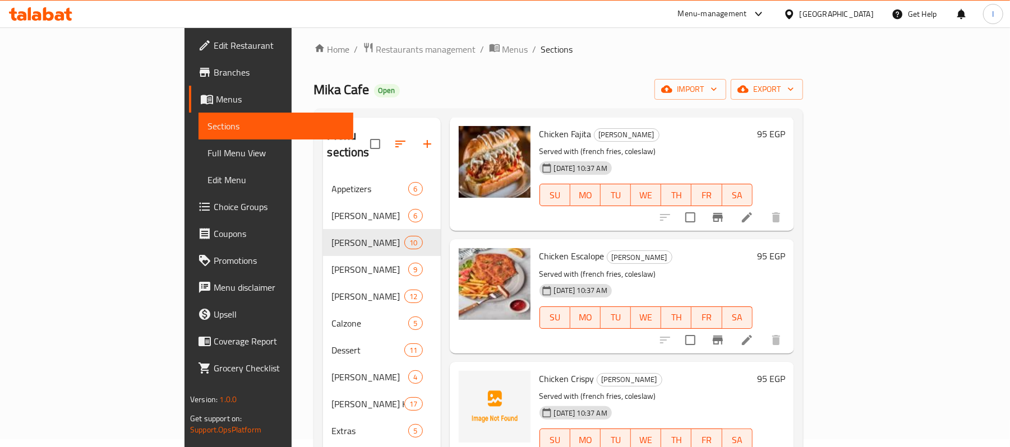
click at [386, 90] on div "Mika Cafe Open import export" at bounding box center [558, 89] width 489 height 21
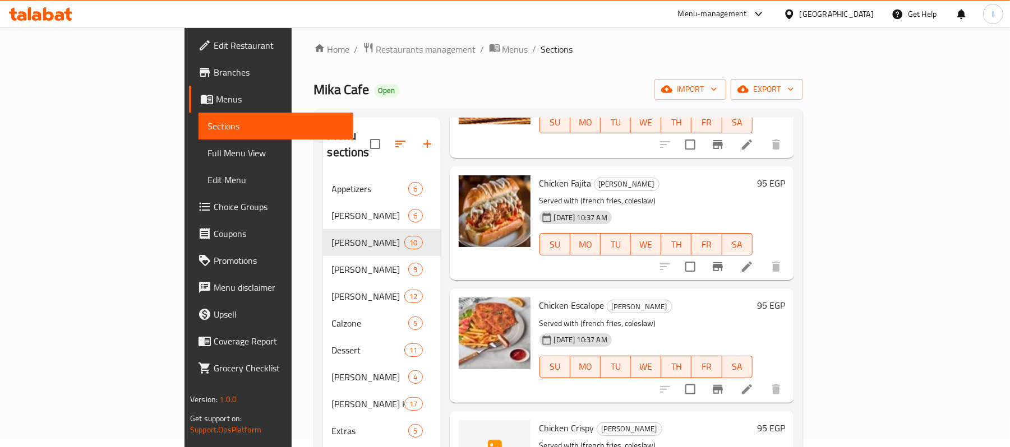
scroll to position [224, 0]
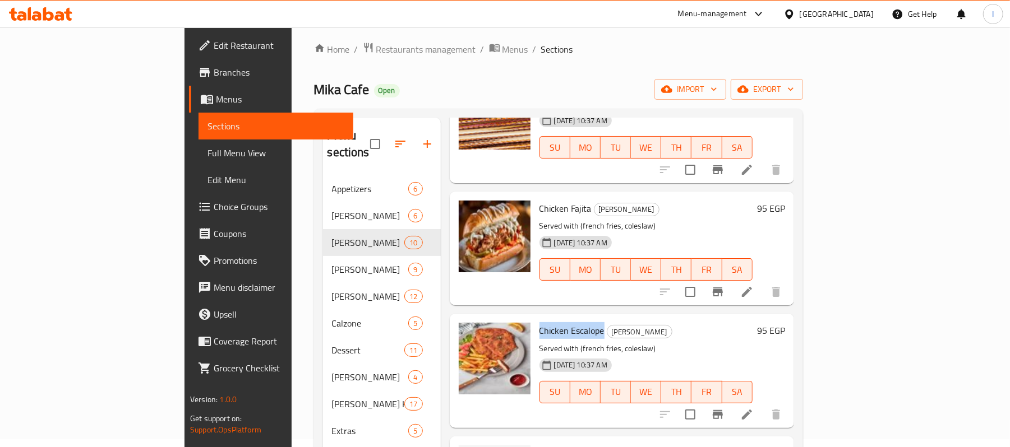
drag, startPoint x: 494, startPoint y: 313, endPoint x: 555, endPoint y: 312, distance: 61.1
click at [555, 322] on span "Chicken Escalope" at bounding box center [571, 330] width 65 height 17
click at [463, 332] on span "upload picture" at bounding box center [474, 338] width 22 height 13
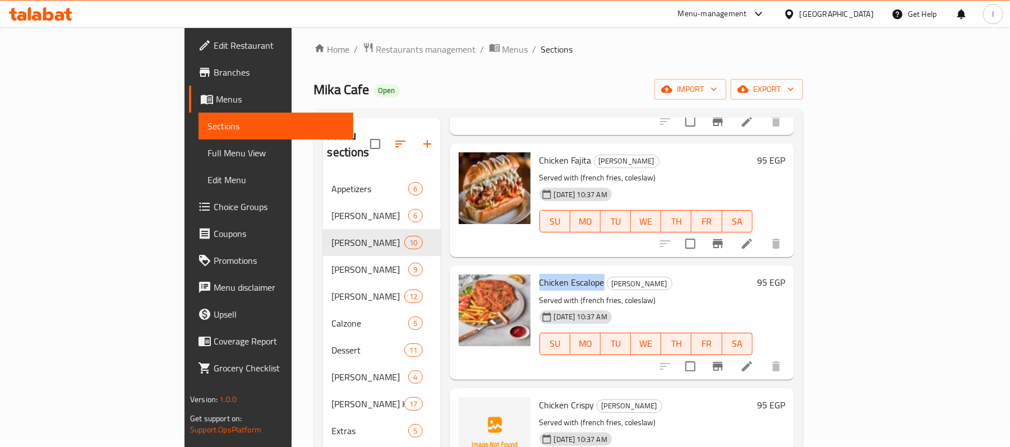
scroll to position [299, 0]
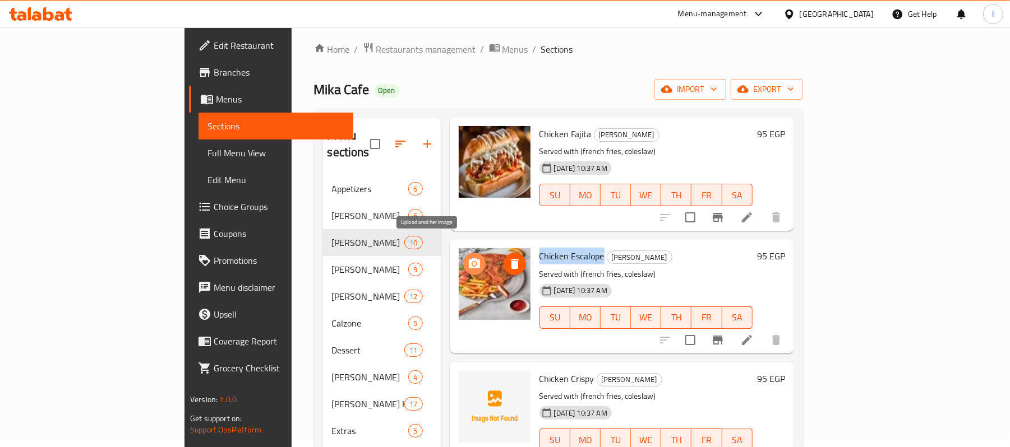
click at [469, 258] on icon "upload picture" at bounding box center [474, 263] width 11 height 10
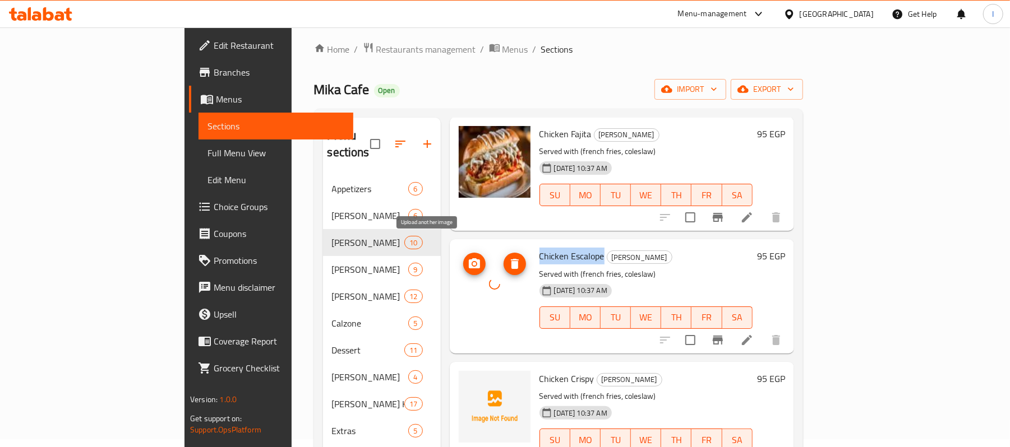
click at [469, 258] on icon "upload picture" at bounding box center [474, 263] width 11 height 10
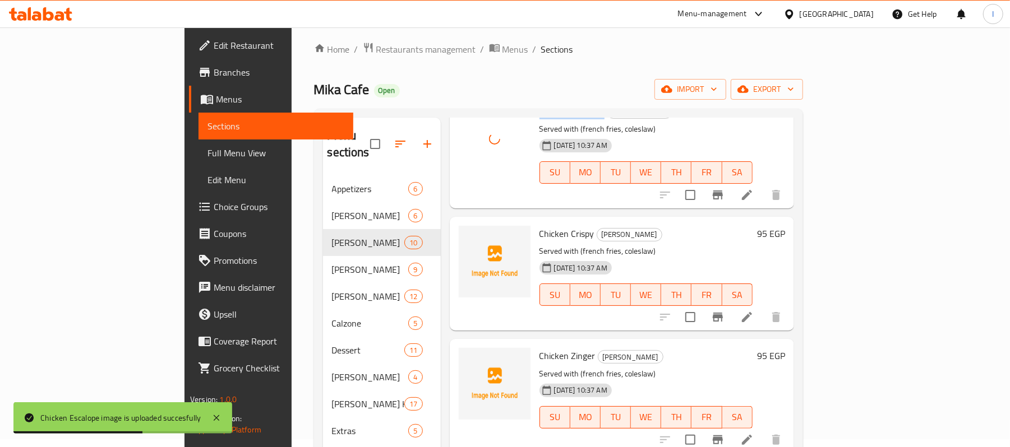
scroll to position [449, 0]
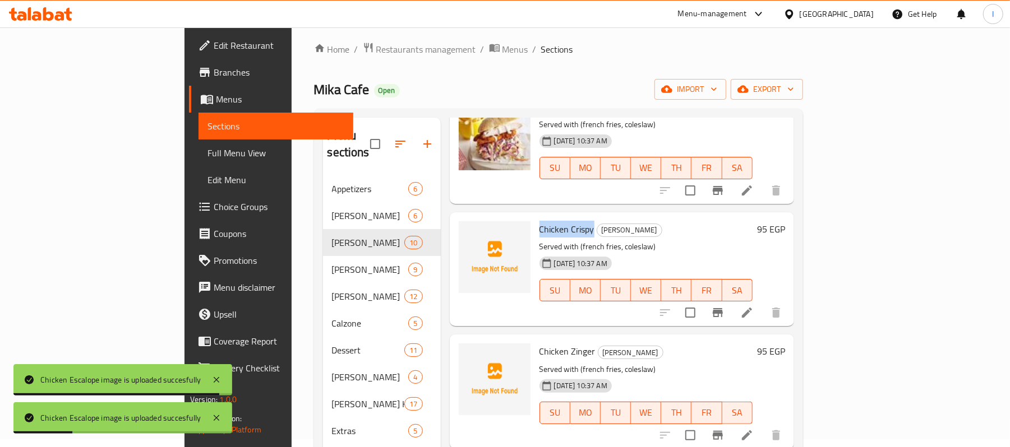
drag, startPoint x: 494, startPoint y: 211, endPoint x: 546, endPoint y: 207, distance: 51.7
click at [546, 221] on span "Chicken Crispy" at bounding box center [566, 229] width 55 height 17
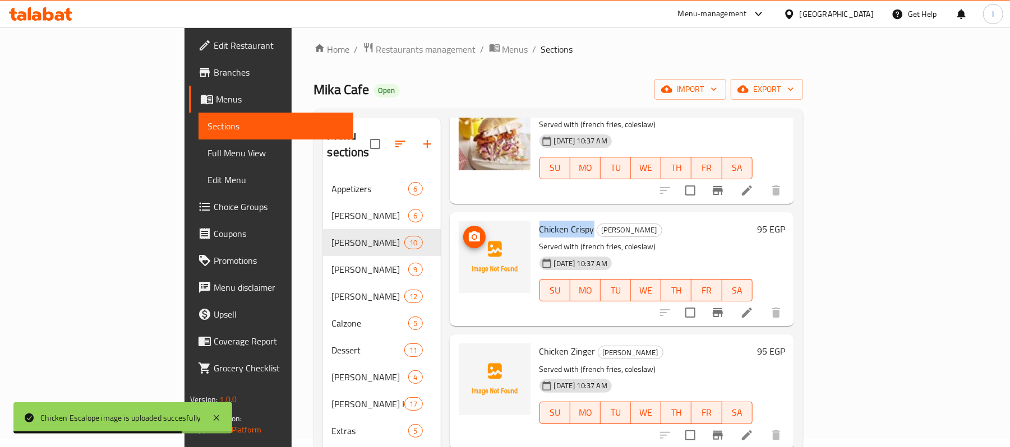
click at [469, 232] on icon "upload picture" at bounding box center [474, 237] width 11 height 10
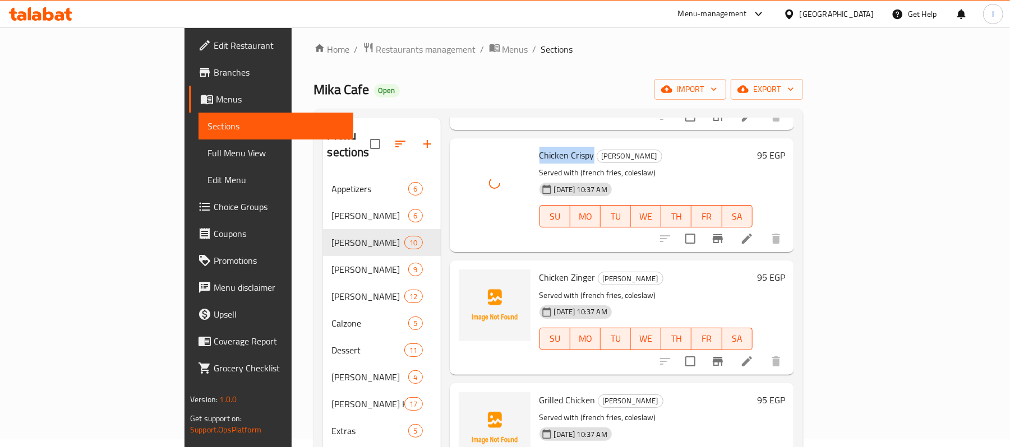
scroll to position [523, 0]
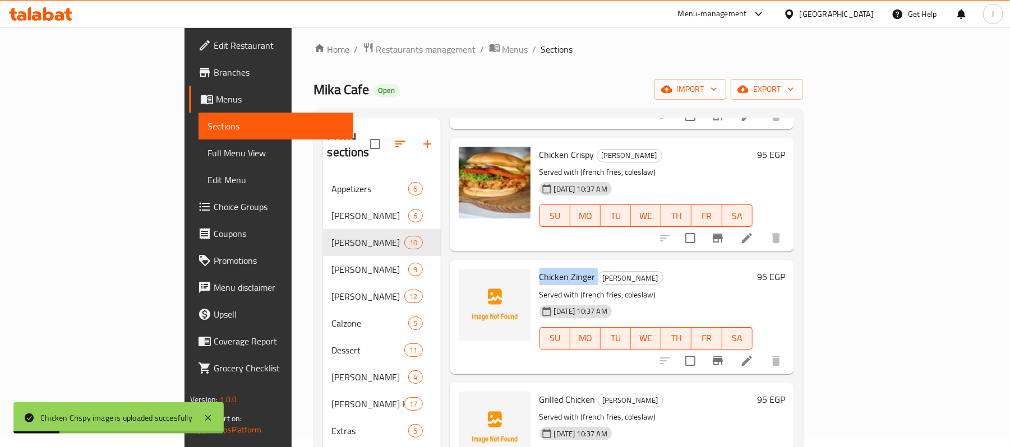
drag, startPoint x: 494, startPoint y: 258, endPoint x: 550, endPoint y: 257, distance: 55.5
click at [550, 269] on h6 "Chicken [PERSON_NAME]" at bounding box center [645, 277] width 213 height 16
click at [463, 278] on span "upload picture" at bounding box center [474, 284] width 22 height 13
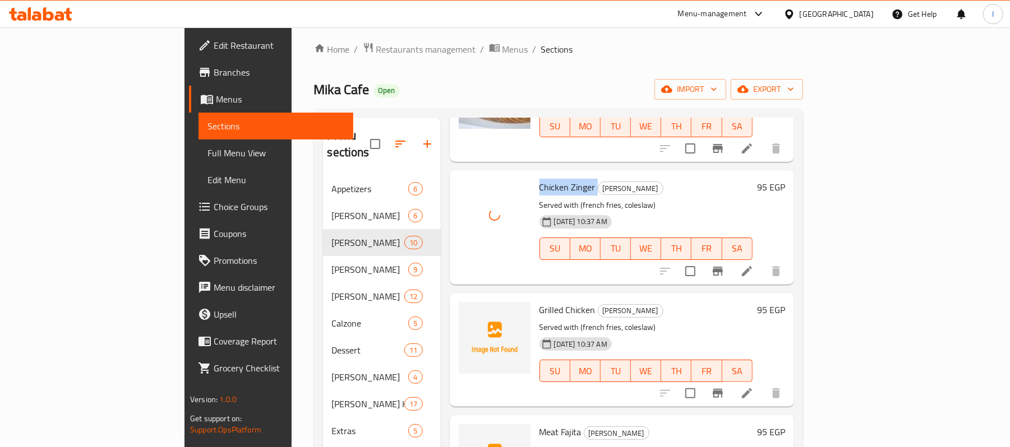
scroll to position [673, 0]
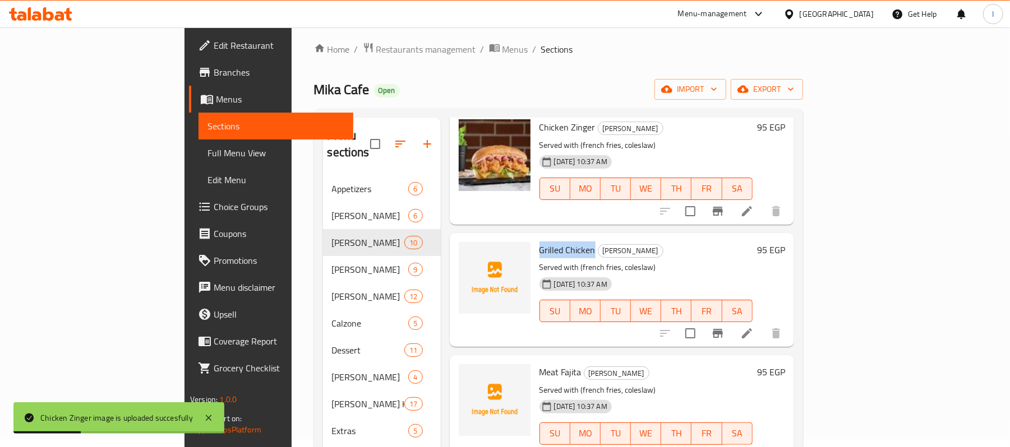
drag, startPoint x: 490, startPoint y: 232, endPoint x: 546, endPoint y: 232, distance: 56.1
click at [546, 238] on div "Grilled Chicken Mika Sandwiches Served with (french fries, coleslaw) [DATE] 10:…" at bounding box center [646, 290] width 222 height 105
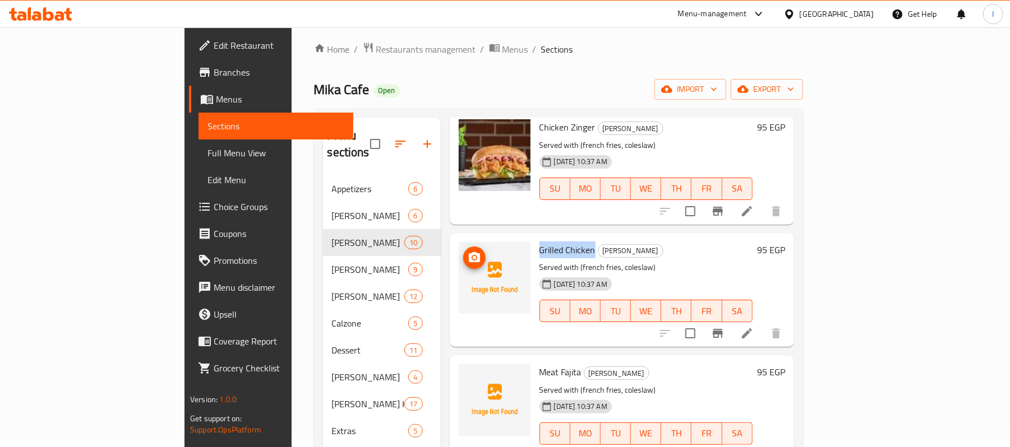
click at [463, 251] on span "upload picture" at bounding box center [474, 257] width 22 height 13
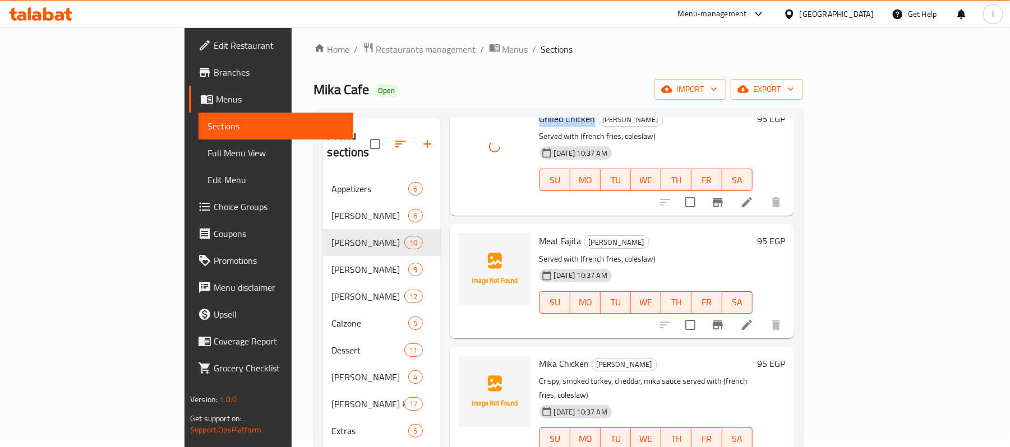
scroll to position [805, 0]
drag, startPoint x: 492, startPoint y: 225, endPoint x: 534, endPoint y: 223, distance: 42.1
click at [535, 228] on div "Meat Fajita [PERSON_NAME] Served with (french fries, coleslaw) [DATE] 10:37 AM …" at bounding box center [646, 280] width 222 height 105
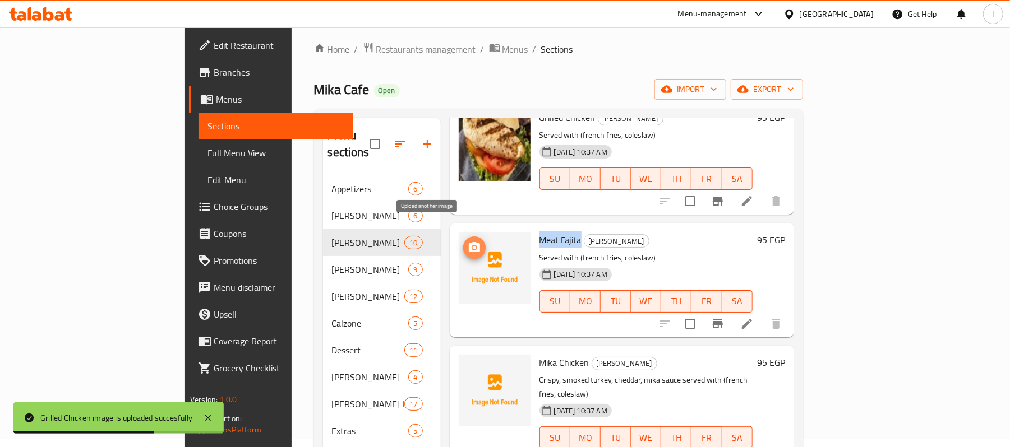
click at [469, 242] on icon "upload picture" at bounding box center [474, 247] width 11 height 10
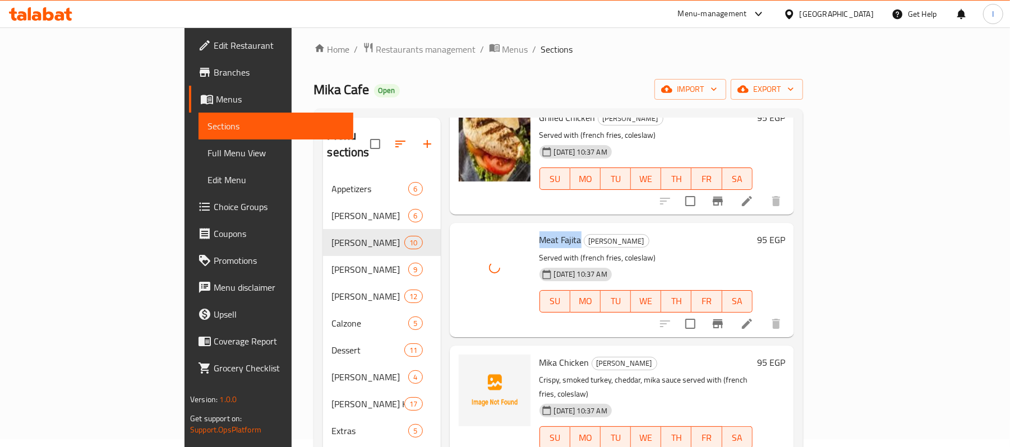
scroll to position [83, 0]
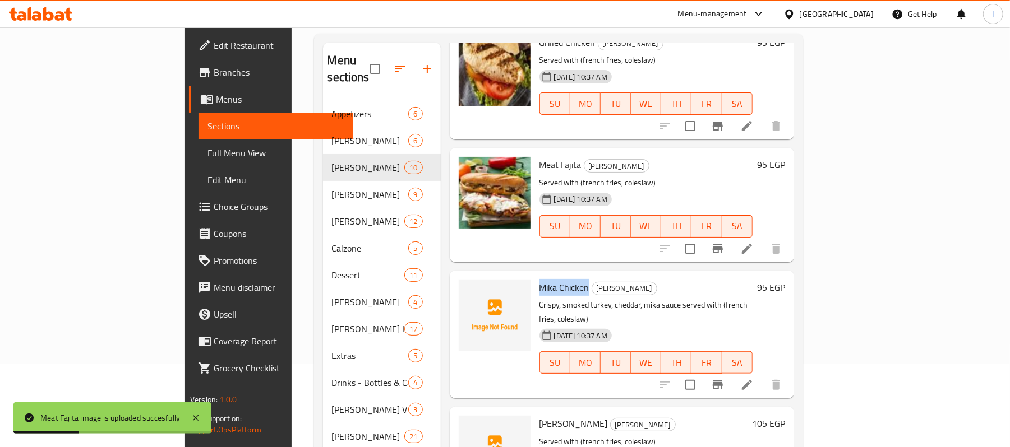
drag, startPoint x: 495, startPoint y: 271, endPoint x: 541, endPoint y: 270, distance: 46.0
click at [541, 279] on span "Mika Chicken" at bounding box center [564, 287] width 50 height 17
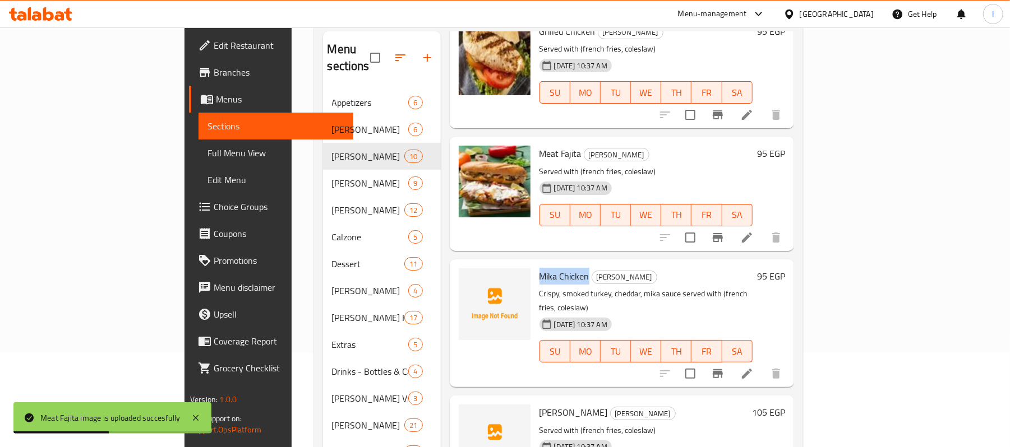
scroll to position [158, 0]
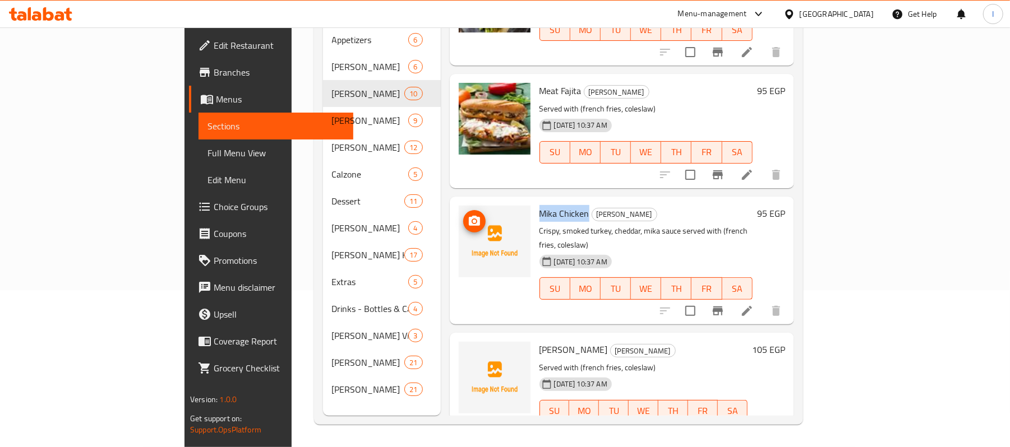
click at [463, 210] on button "upload picture" at bounding box center [474, 221] width 22 height 22
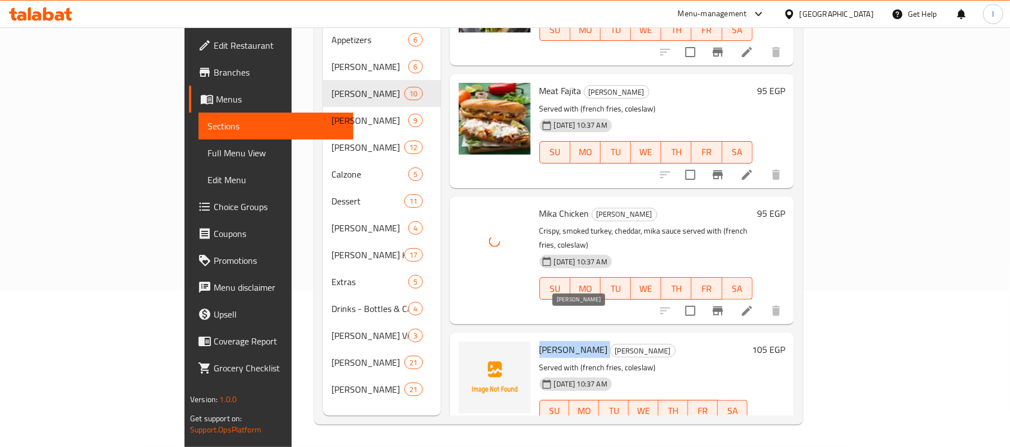
drag, startPoint x: 492, startPoint y: 323, endPoint x: 547, endPoint y: 319, distance: 55.6
click at [547, 338] on div "[PERSON_NAME] [PERSON_NAME] Served with (french fries, coleslaw) [DATE] 10:37 A…" at bounding box center [643, 390] width 217 height 105
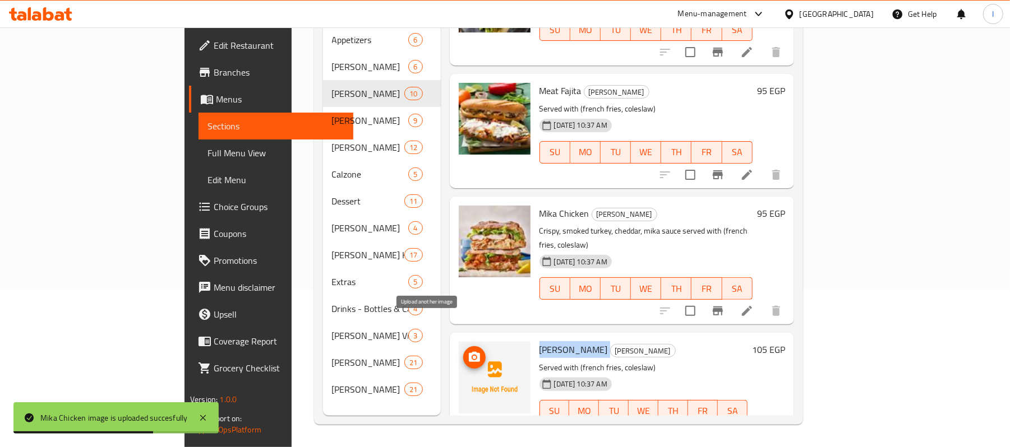
click at [468, 351] on icon "upload picture" at bounding box center [474, 357] width 13 height 13
